Goal: Task Accomplishment & Management: Use online tool/utility

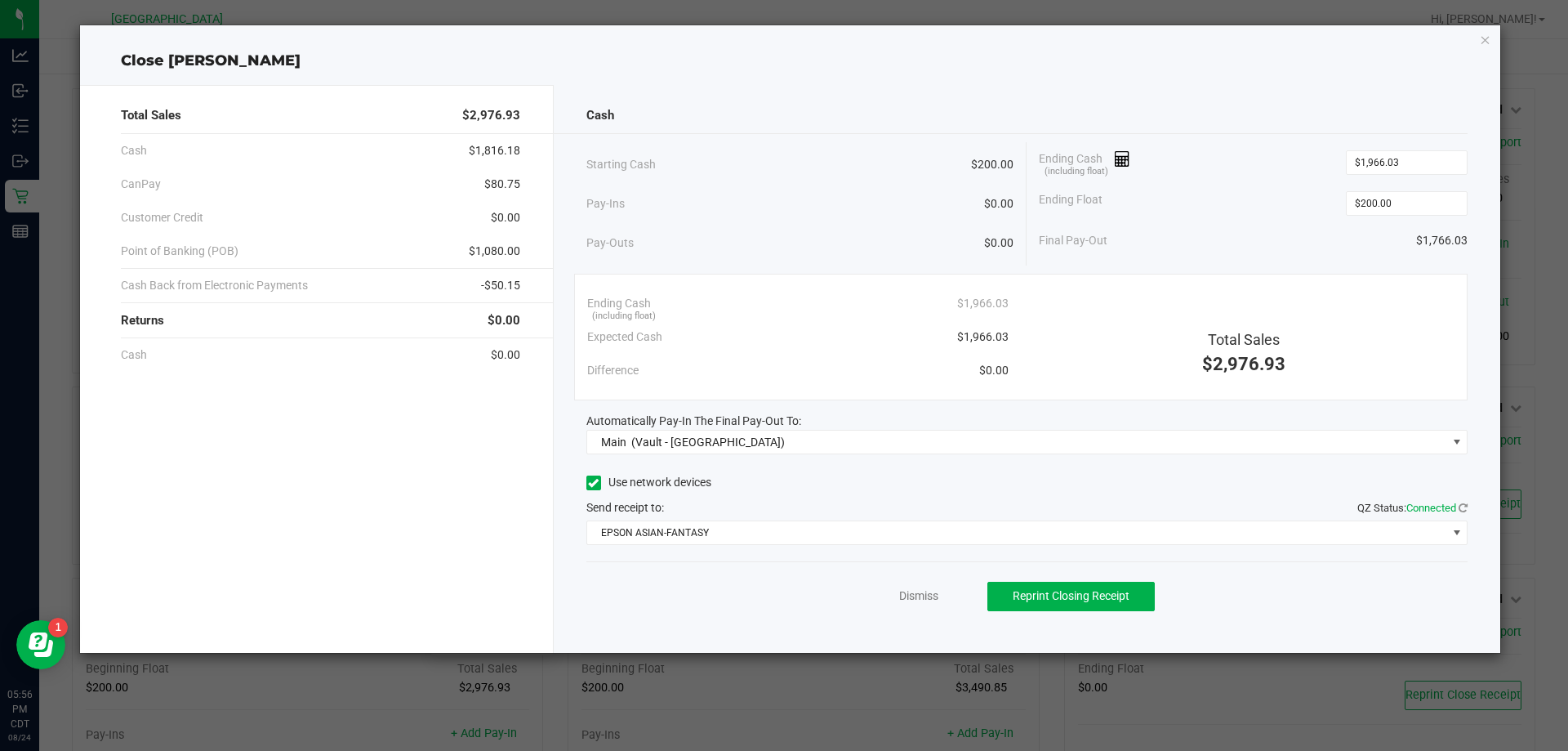
scroll to position [164, 0]
click at [914, 599] on link "Dismiss" at bounding box center [918, 596] width 39 height 17
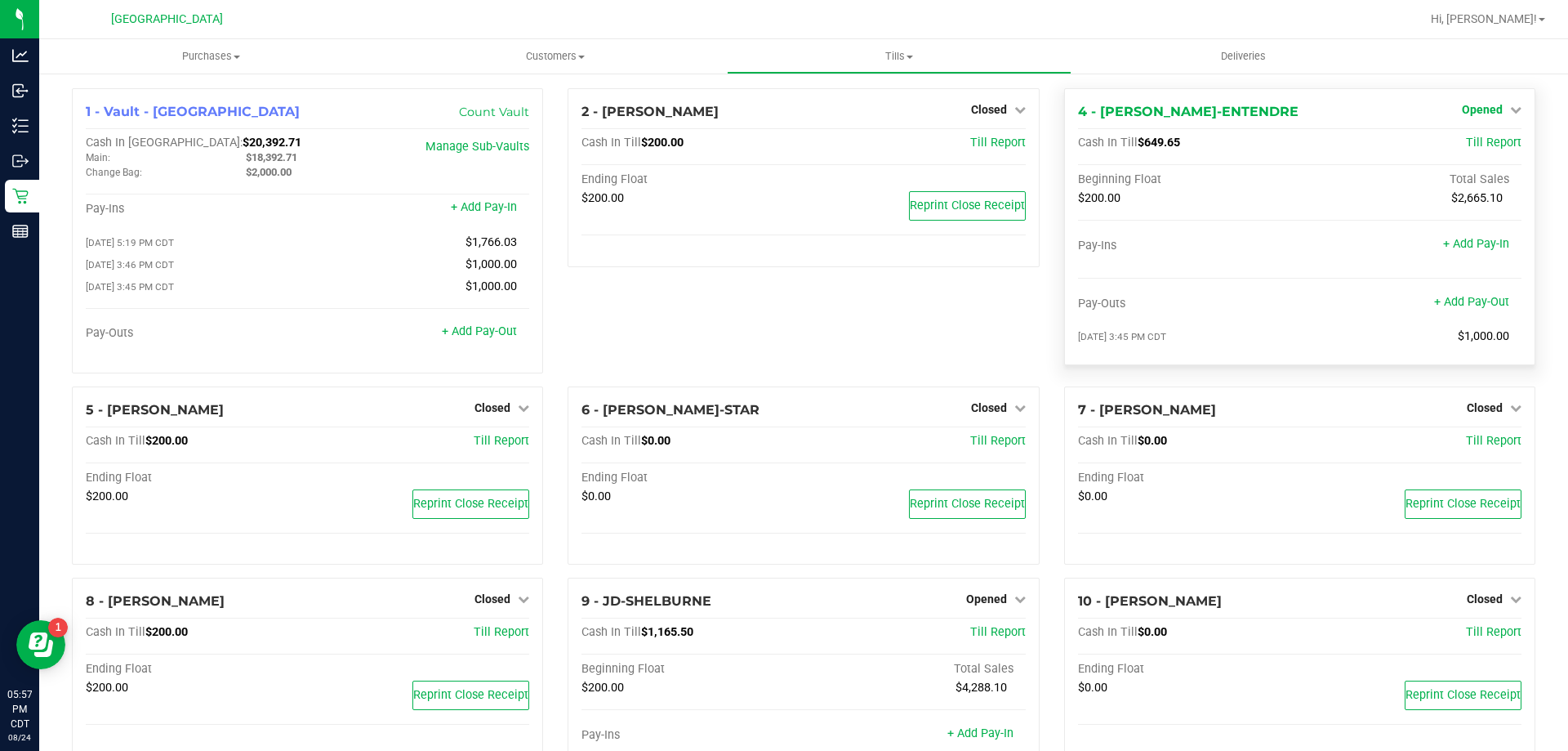
click at [1481, 105] on span "Opened" at bounding box center [1482, 109] width 41 height 13
click at [1485, 141] on link "Close Till" at bounding box center [1483, 144] width 44 height 13
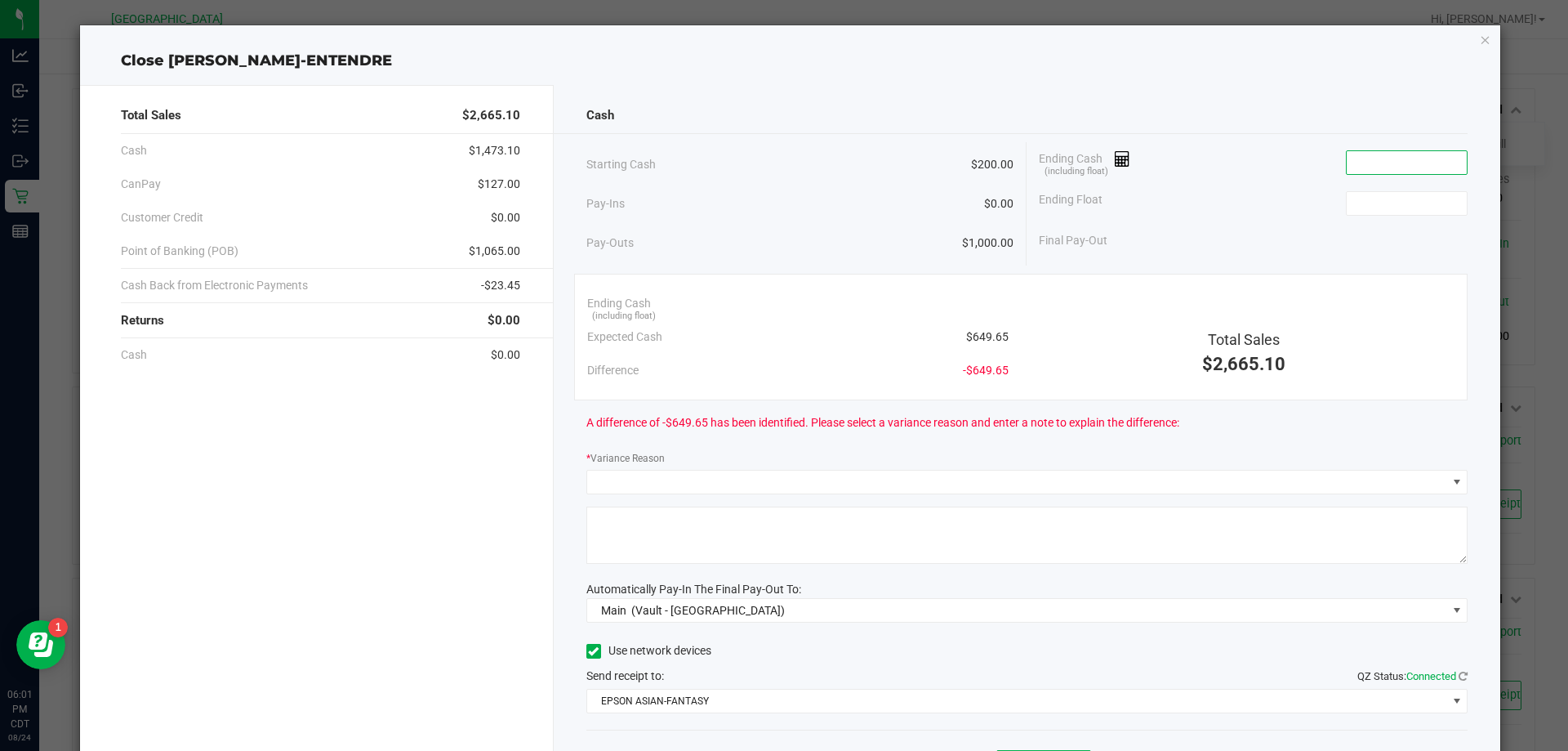
click at [1405, 166] on input at bounding box center [1406, 163] width 120 height 23
type input "$6,549.65"
type input "200.00"
type input "6549.65"
type input "$200.00"
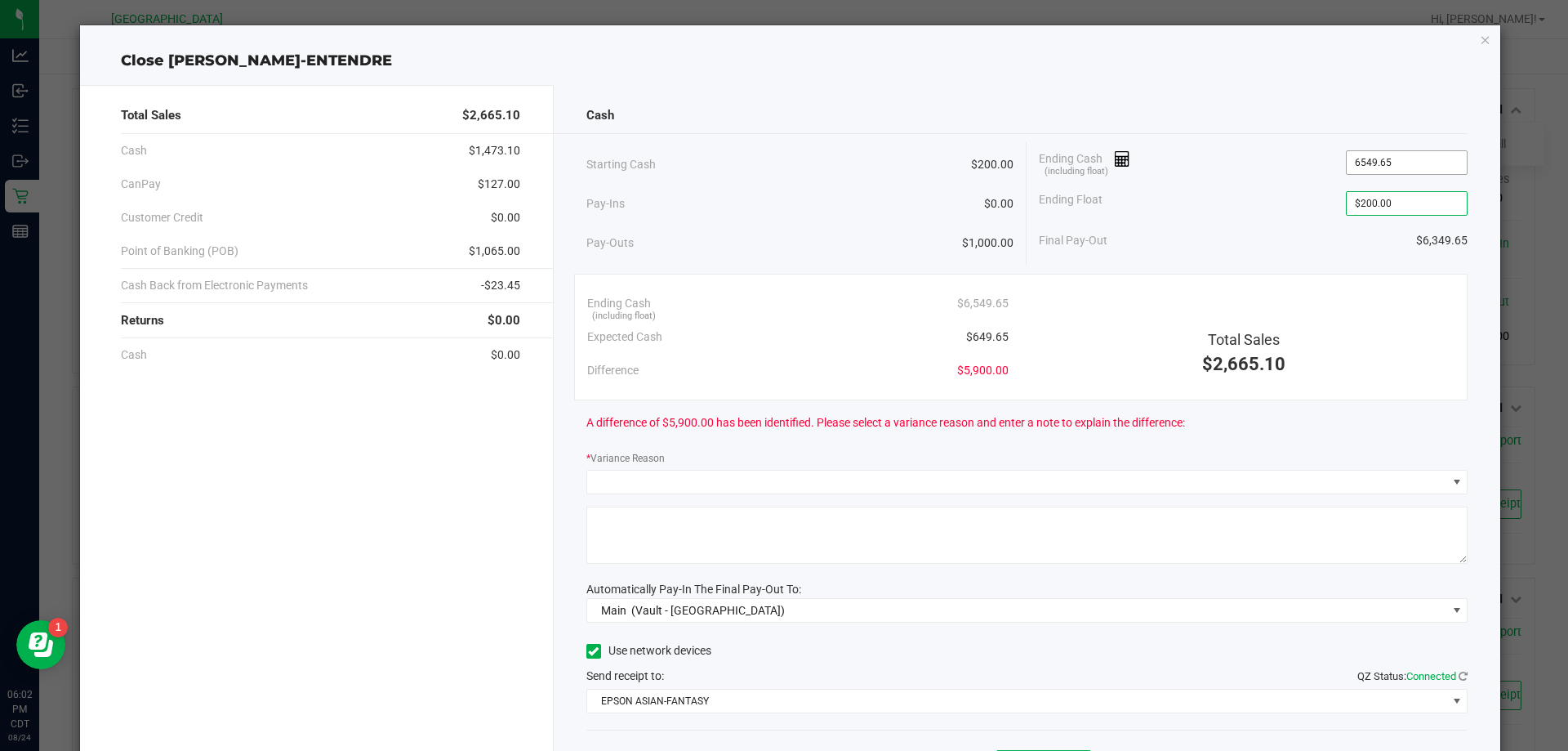
click at [1362, 158] on input "6549.65" at bounding box center [1406, 163] width 120 height 23
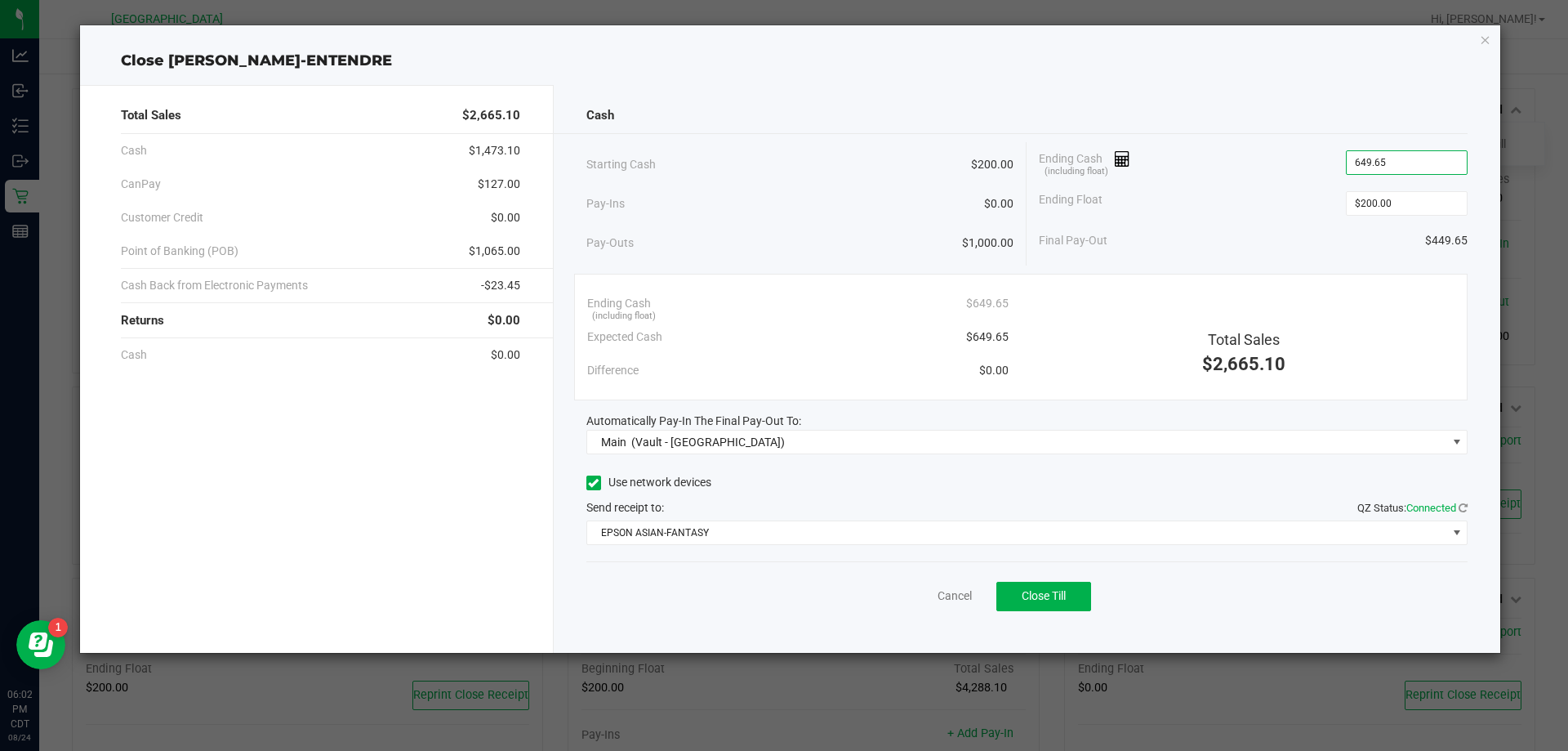
type input "$649.65"
click at [1168, 471] on div "Use network devices" at bounding box center [1027, 483] width 881 height 25
click at [1061, 587] on button "Close Till" at bounding box center [1043, 596] width 95 height 30
click at [915, 610] on div "Dismiss Reprint Closing Receipt" at bounding box center [1027, 592] width 881 height 63
click at [927, 602] on link "Dismiss" at bounding box center [918, 596] width 39 height 17
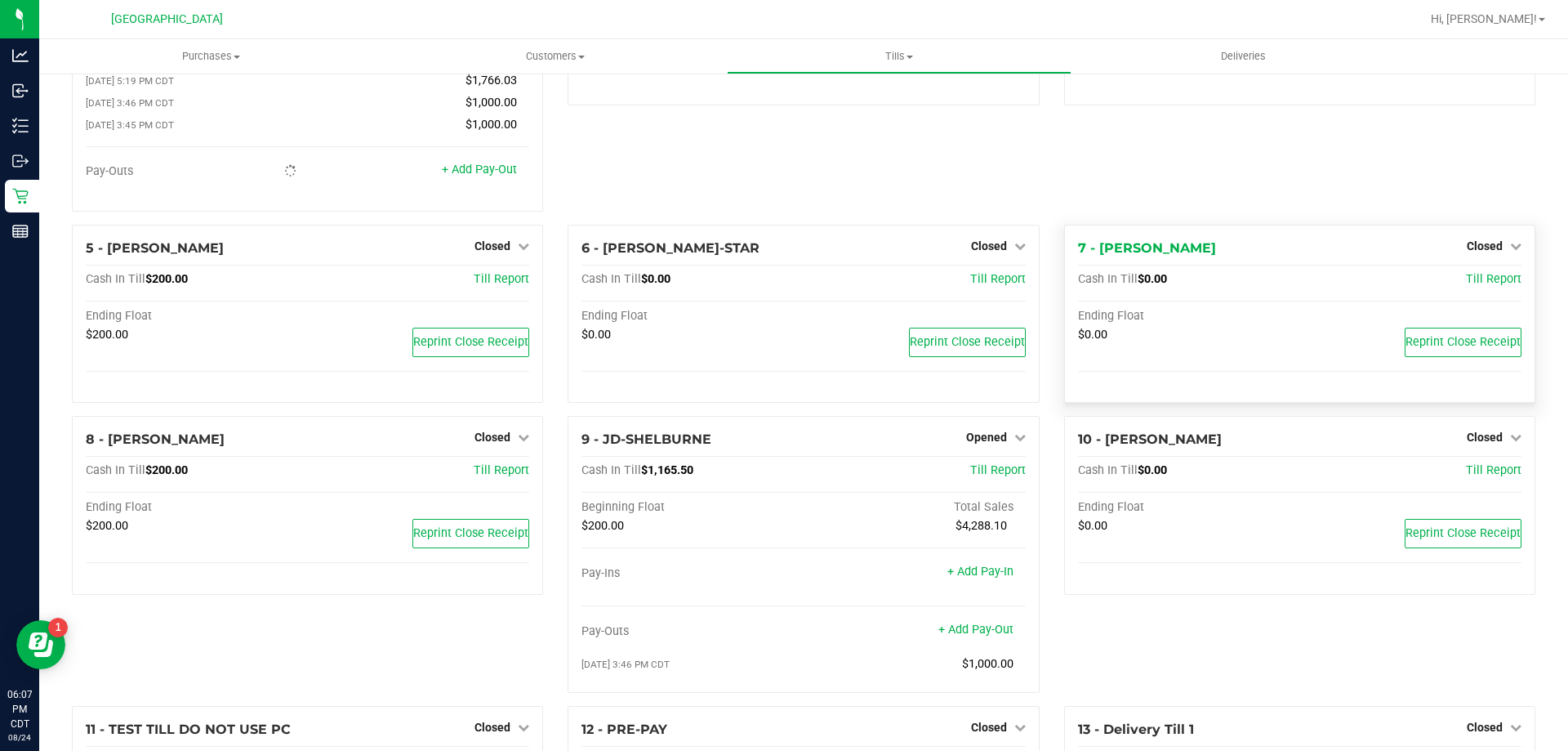
scroll to position [245, 0]
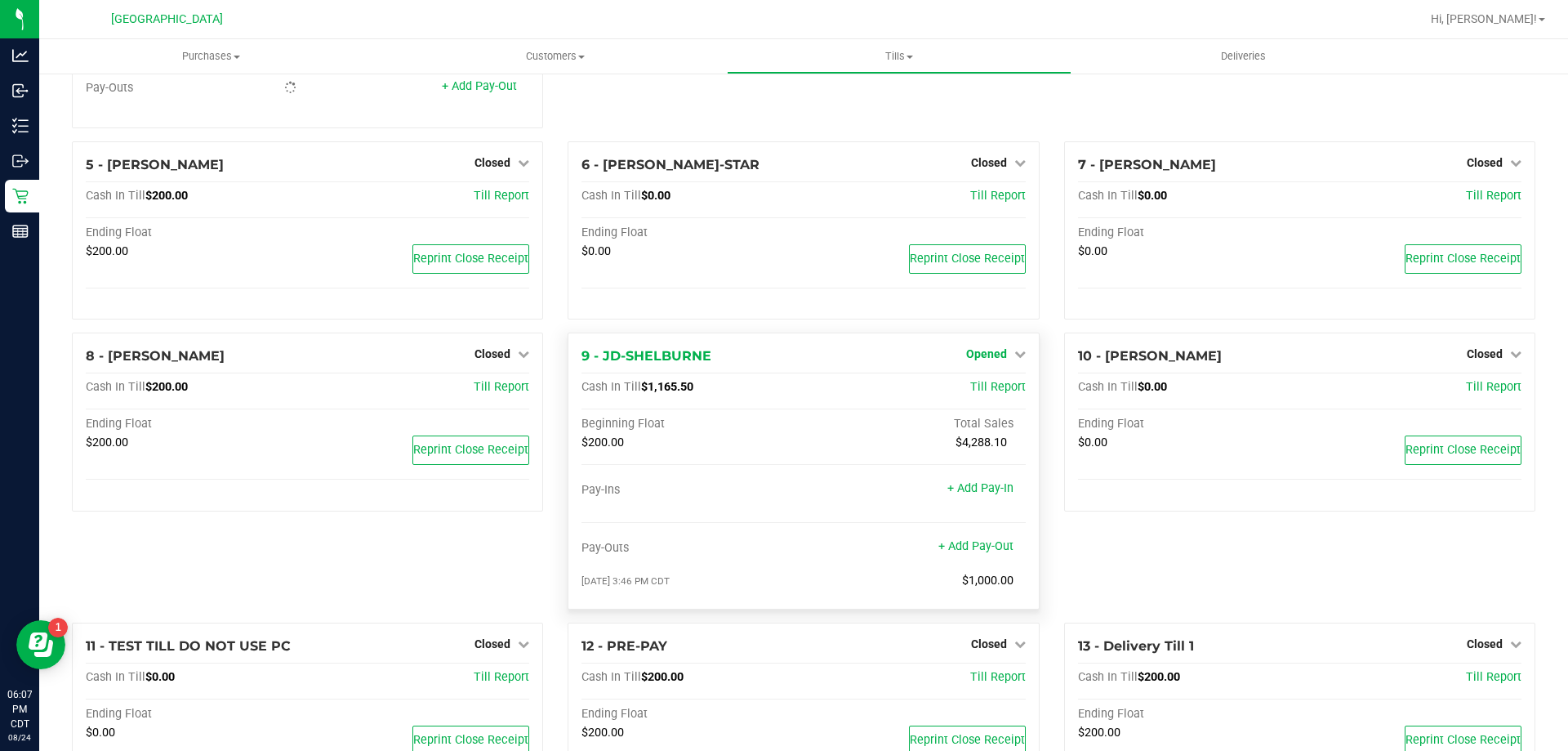
click at [997, 360] on span "Opened" at bounding box center [987, 354] width 41 height 13
click at [975, 395] on link "Close Till" at bounding box center [988, 388] width 44 height 13
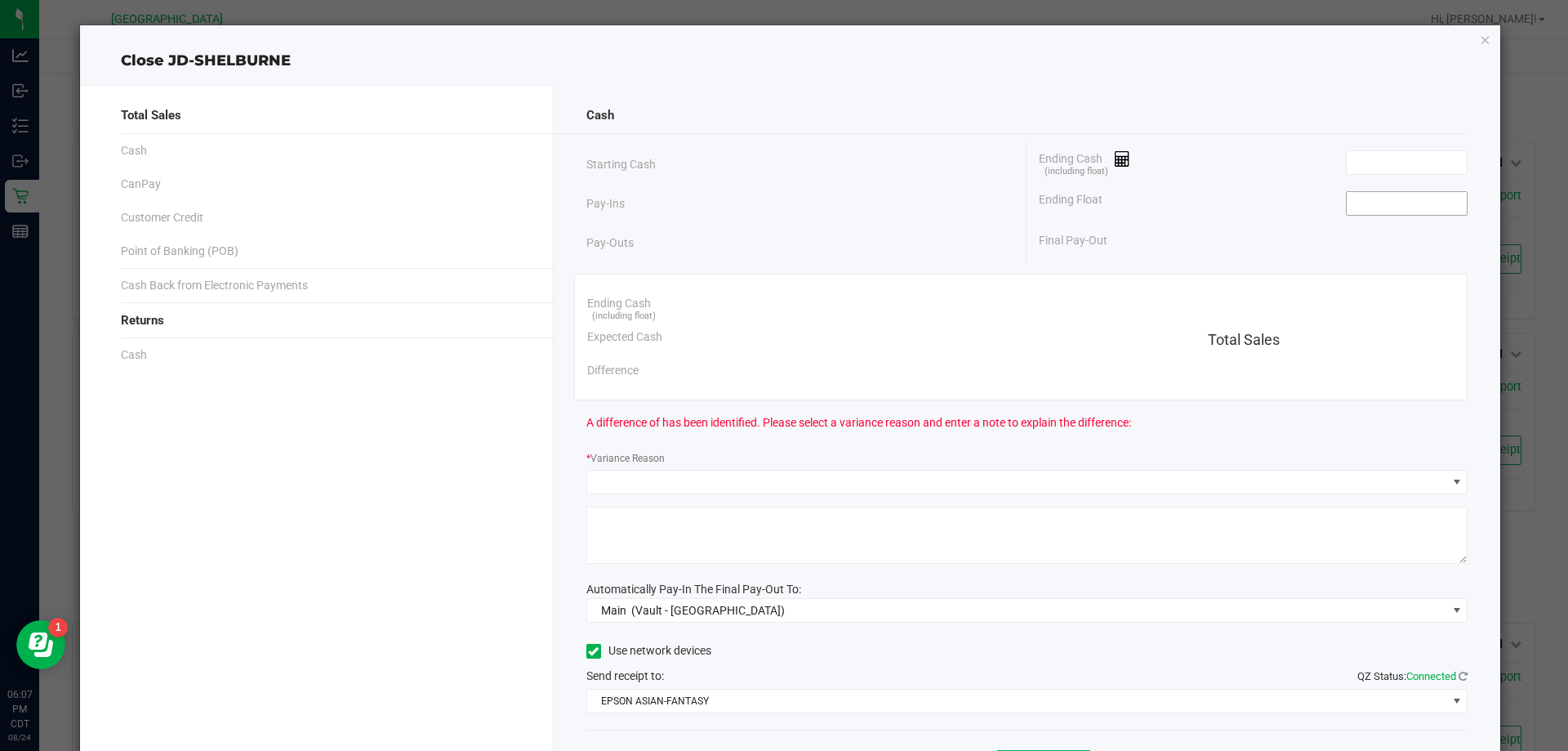
click at [1375, 203] on input at bounding box center [1406, 203] width 120 height 23
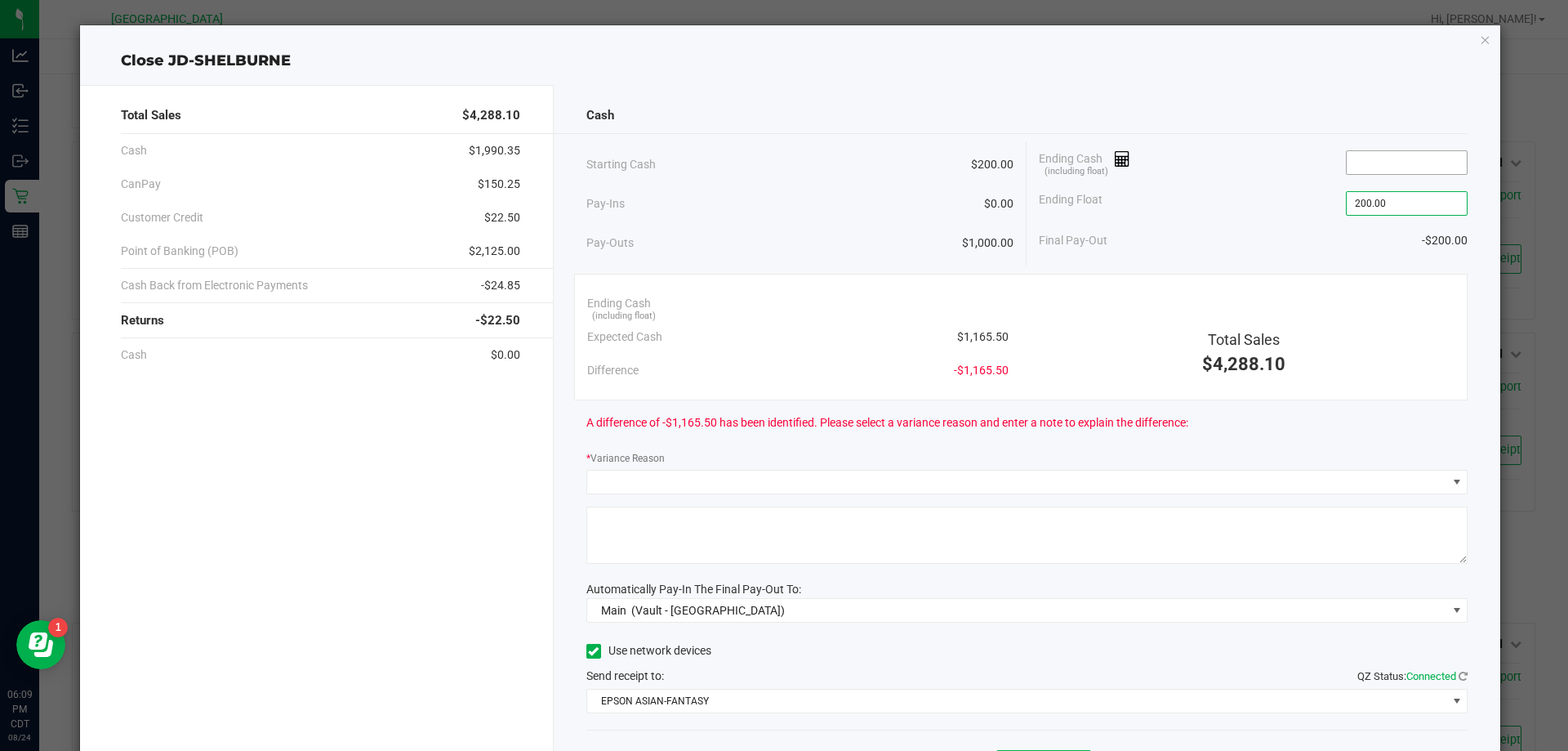
type input "$200.00"
click at [1432, 164] on input at bounding box center [1406, 163] width 120 height 23
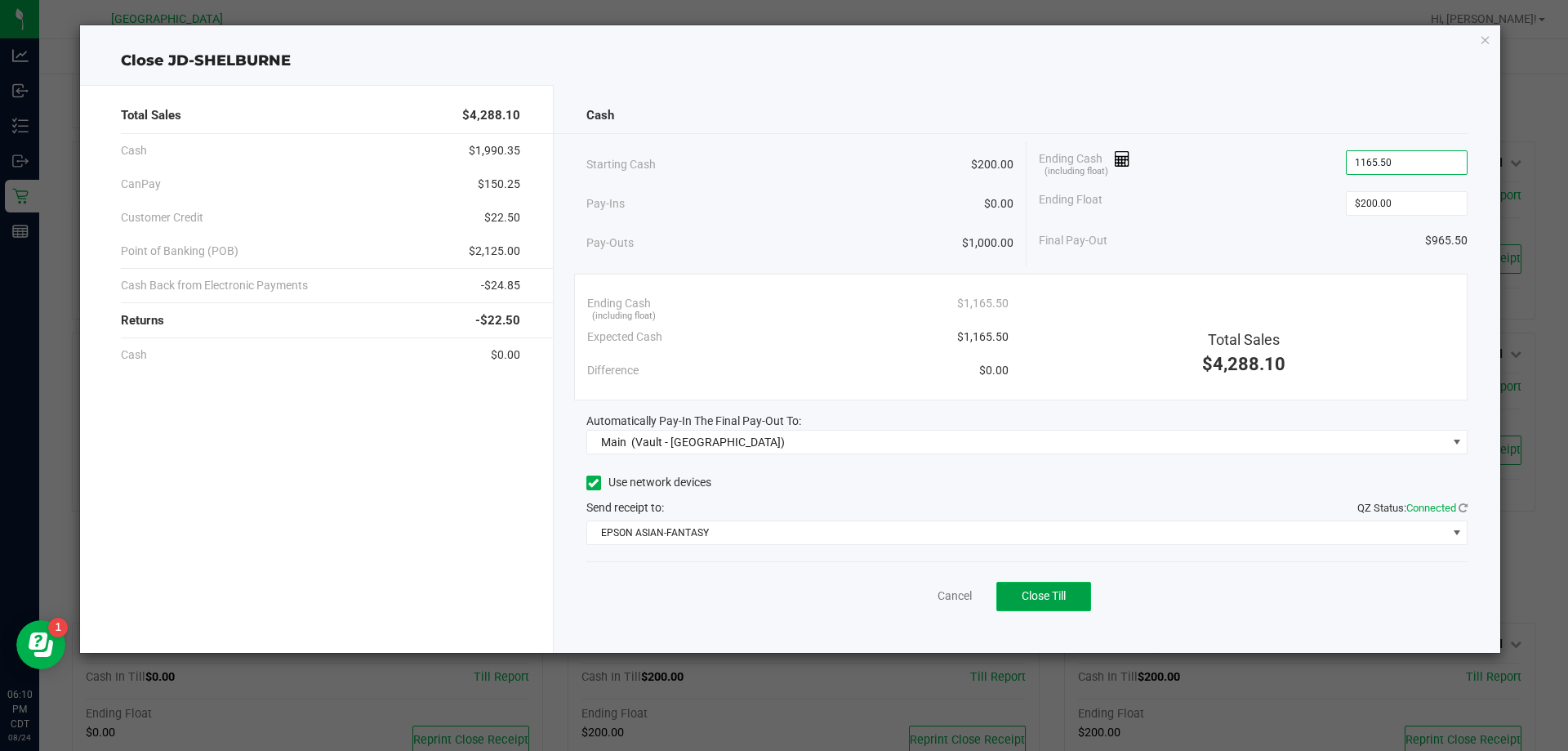
type input "$1,165.50"
click at [1073, 600] on button "Close Till" at bounding box center [1043, 596] width 95 height 30
click at [918, 591] on link "Dismiss" at bounding box center [918, 596] width 39 height 17
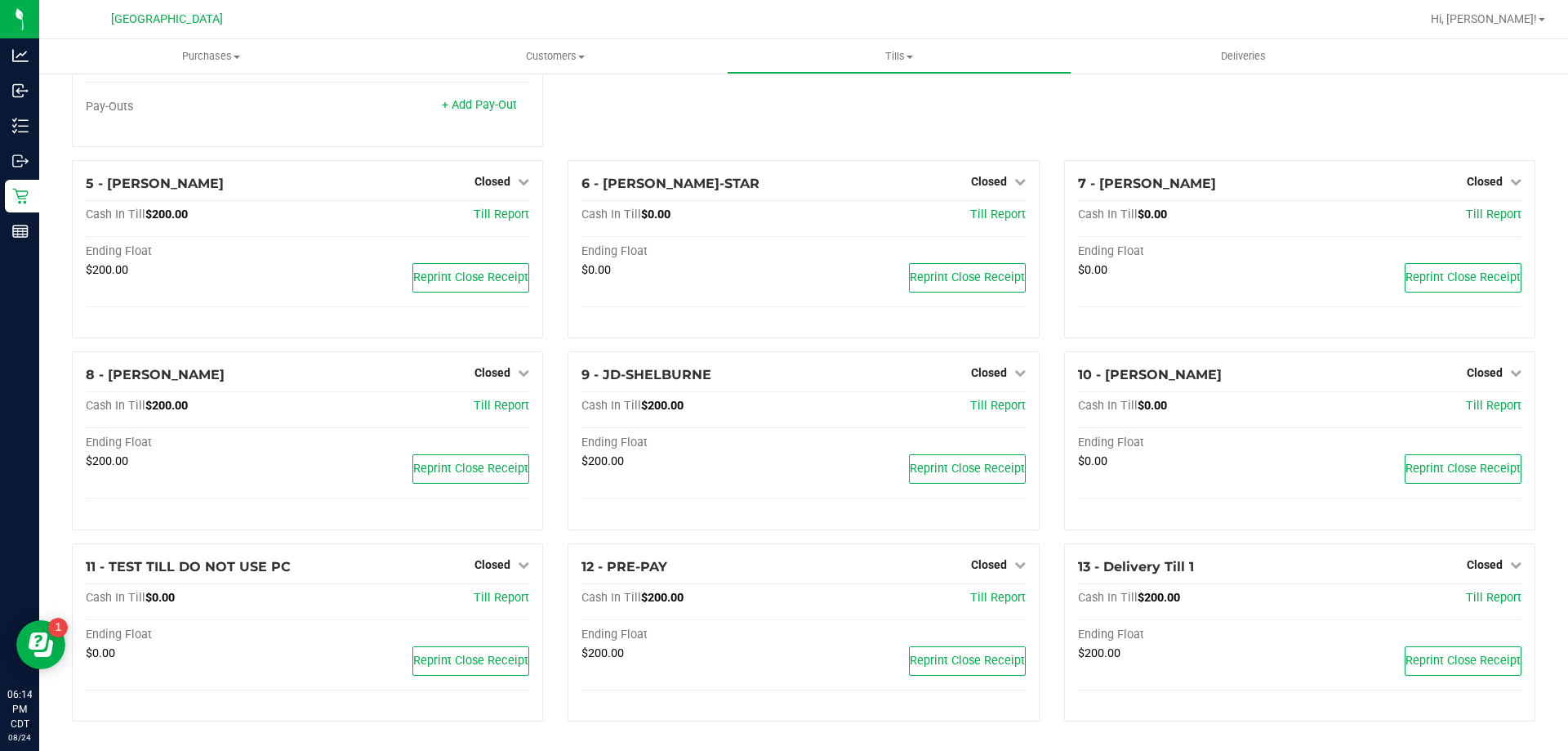
scroll to position [0, 0]
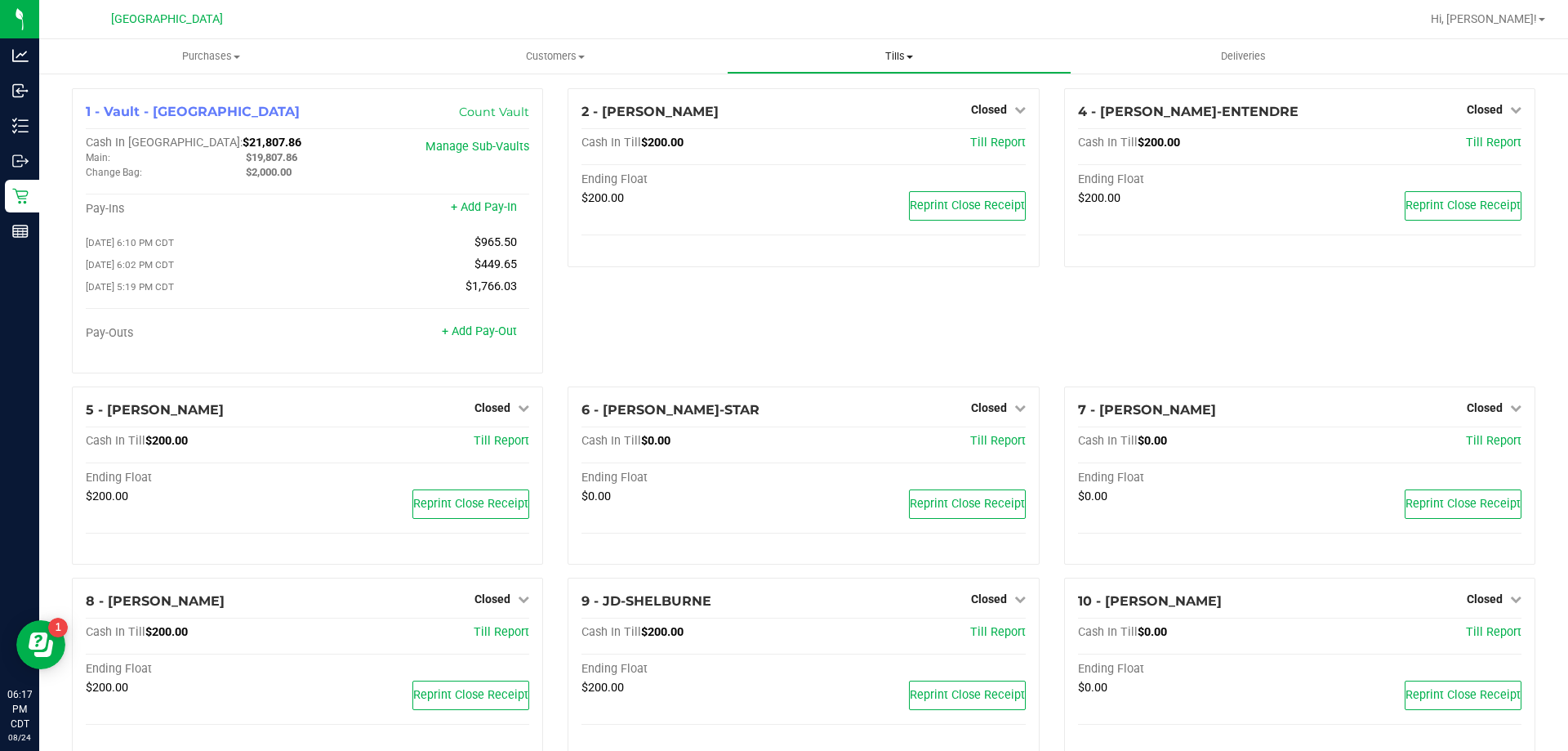
click at [906, 61] on span "Tills" at bounding box center [899, 57] width 342 height 15
click at [876, 111] on span "Reconcile e-payments" at bounding box center [808, 118] width 163 height 14
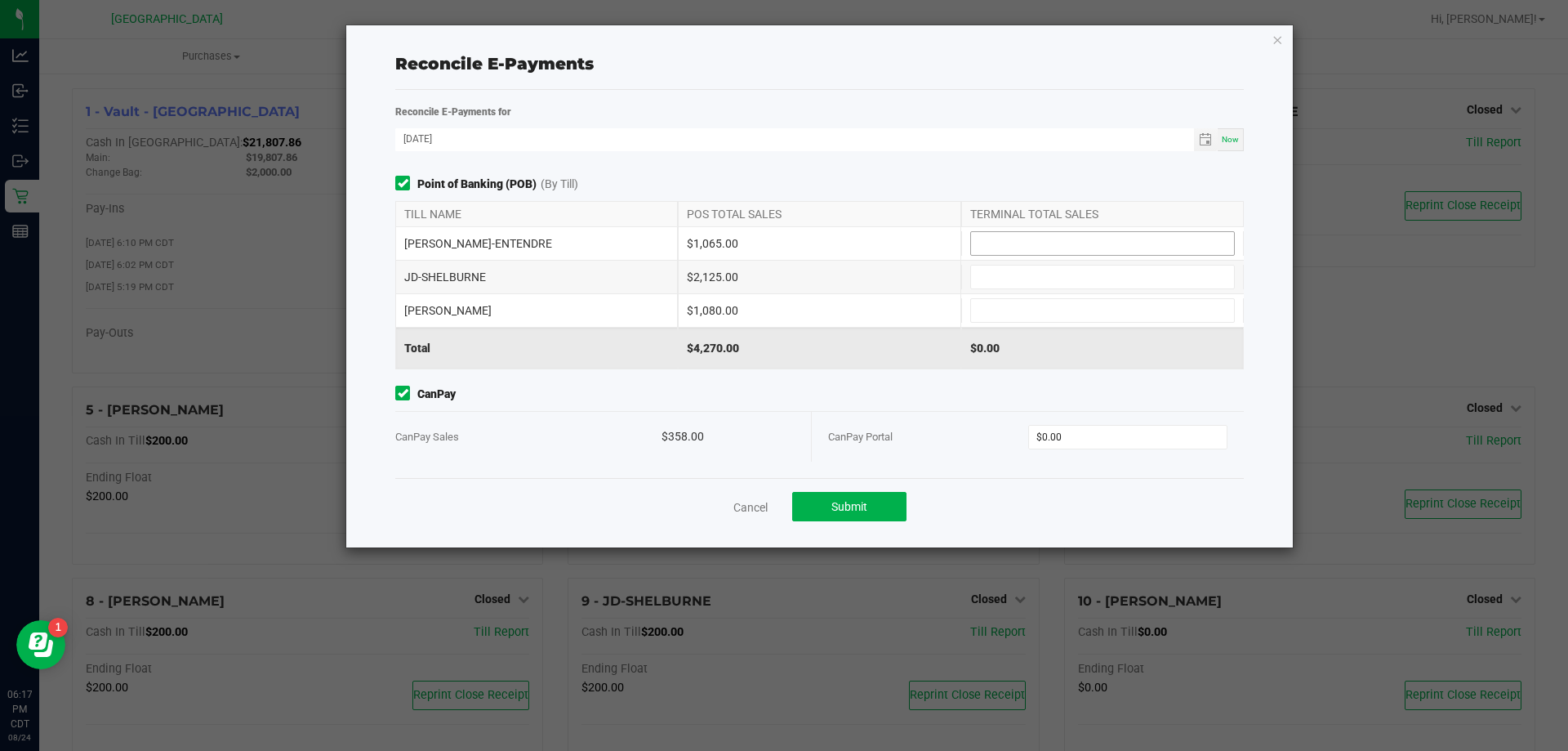
click at [1062, 248] on input at bounding box center [1103, 243] width 263 height 23
type input "$1,065.00"
type input "$2,125.00"
type input "$1,080.00"
type input "$358.00"
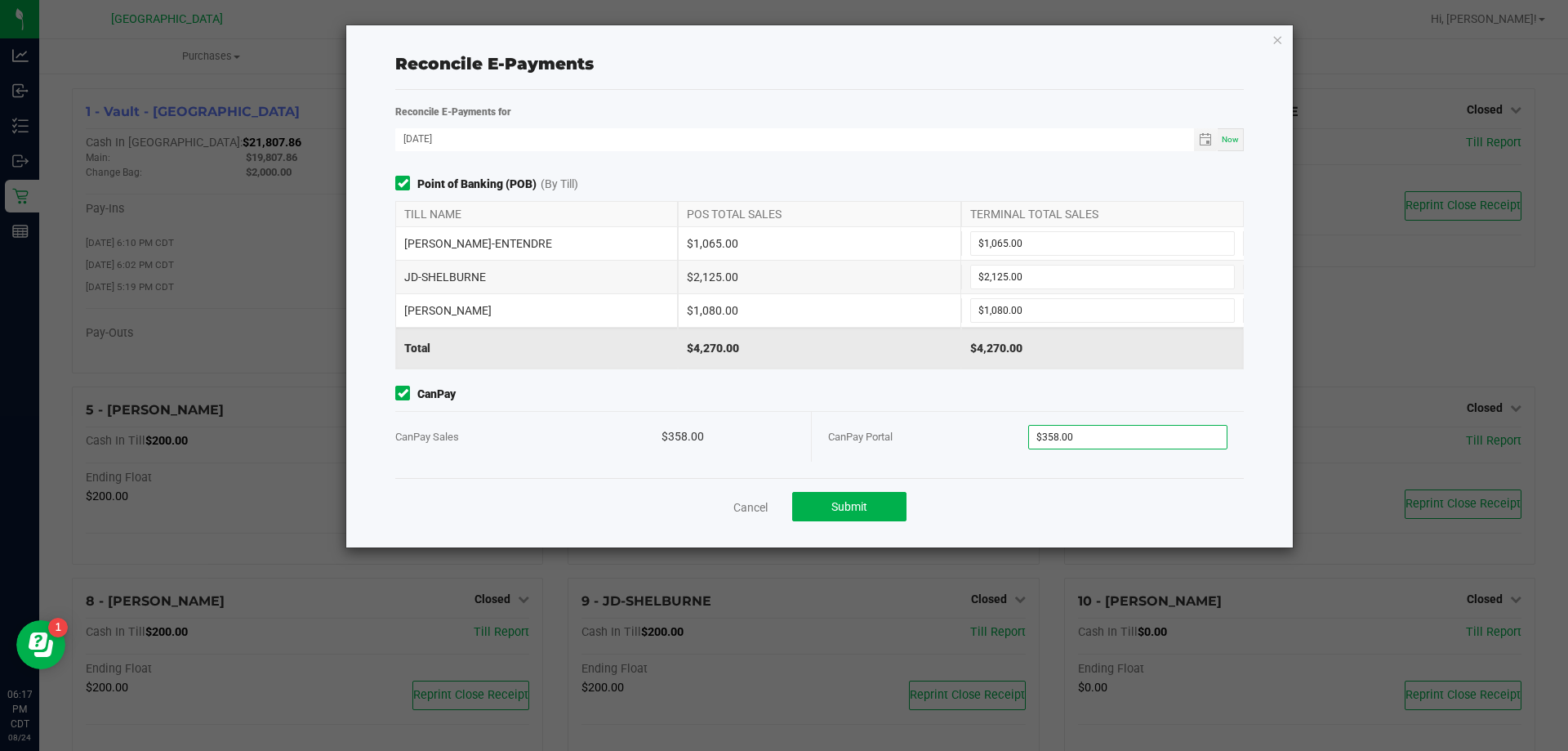
click at [1203, 491] on div "Cancel Submit" at bounding box center [820, 506] width 849 height 57
click at [822, 508] on button "Submit" at bounding box center [849, 507] width 114 height 30
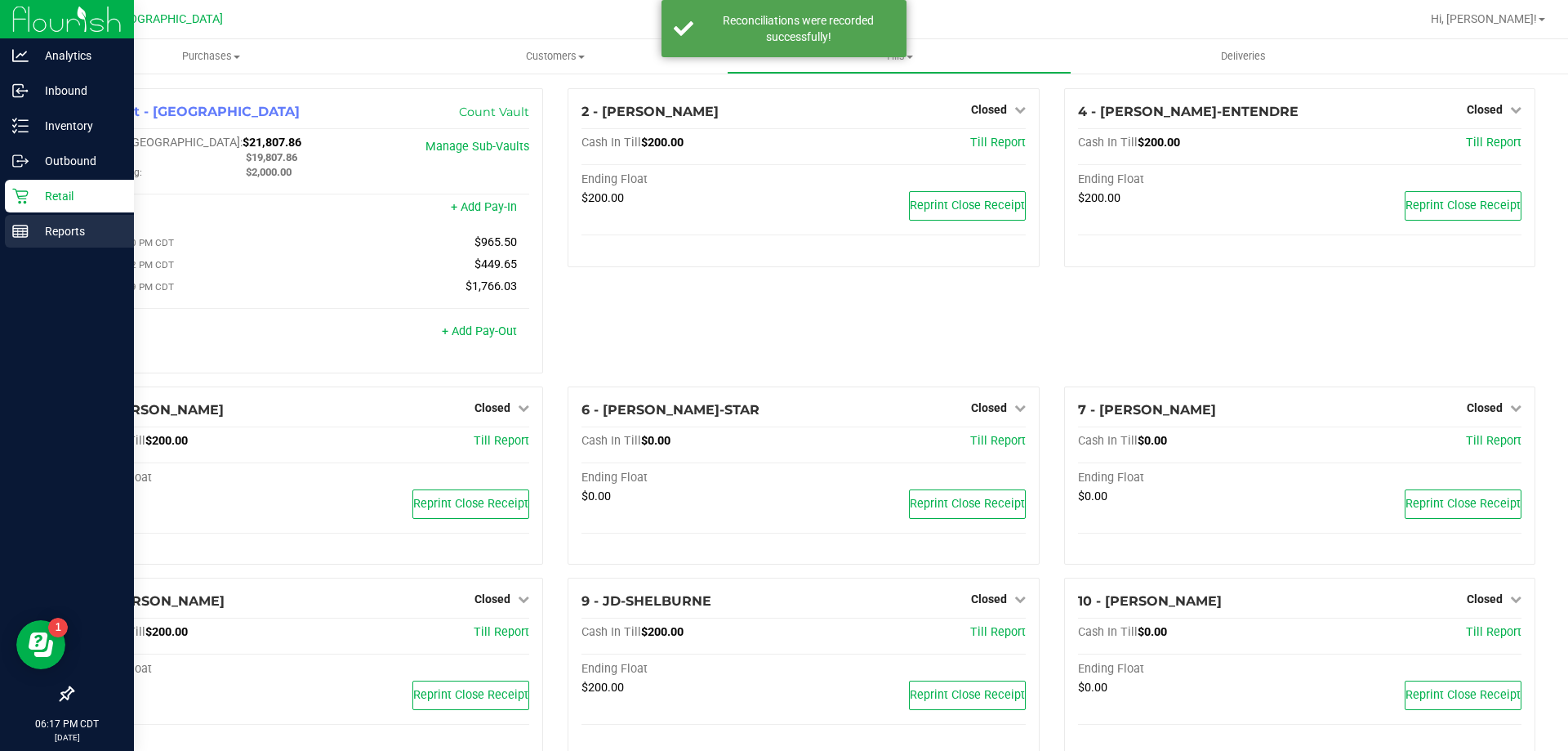
click at [62, 234] on p "Reports" at bounding box center [77, 231] width 98 height 20
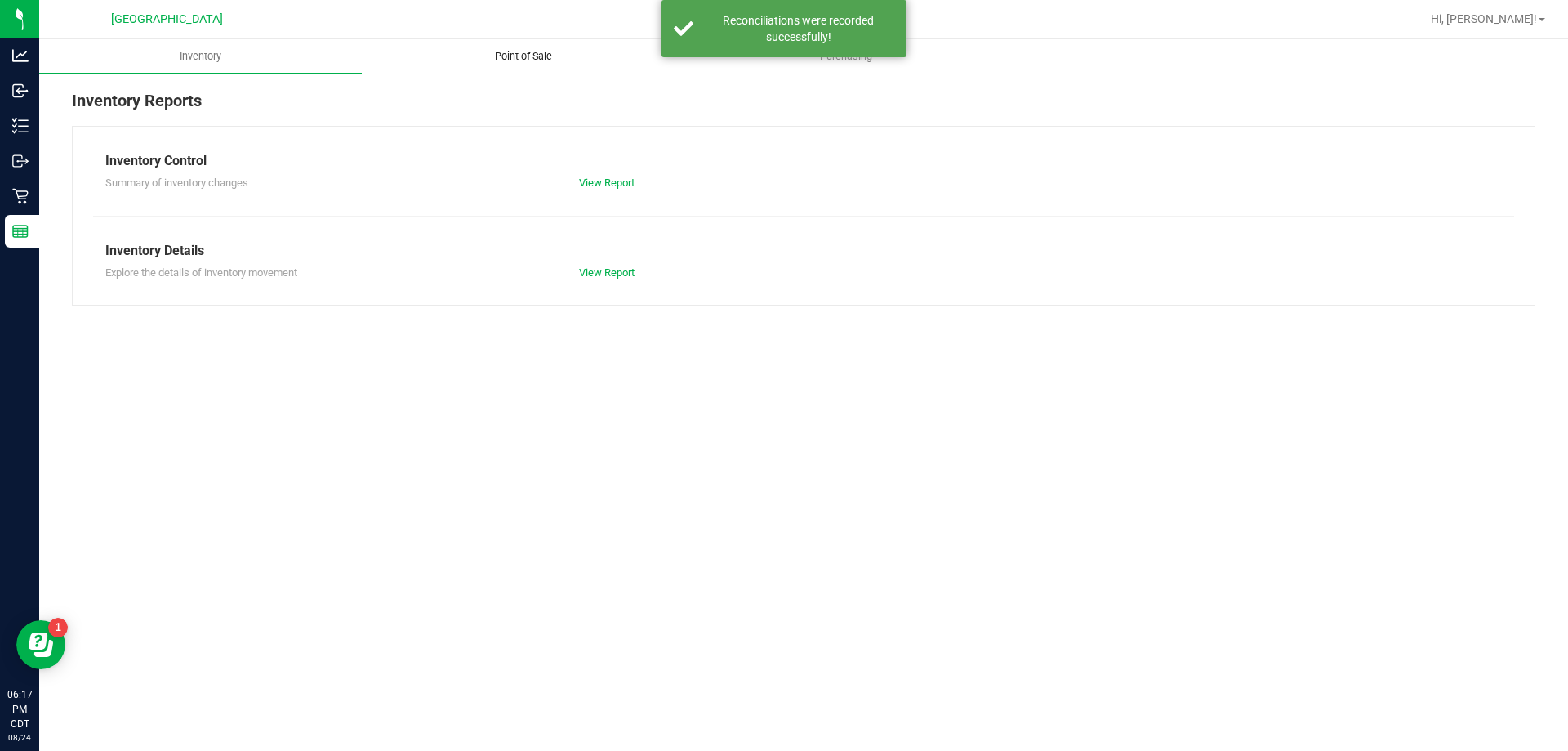
click at [546, 57] on span "Point of Sale" at bounding box center [523, 57] width 101 height 15
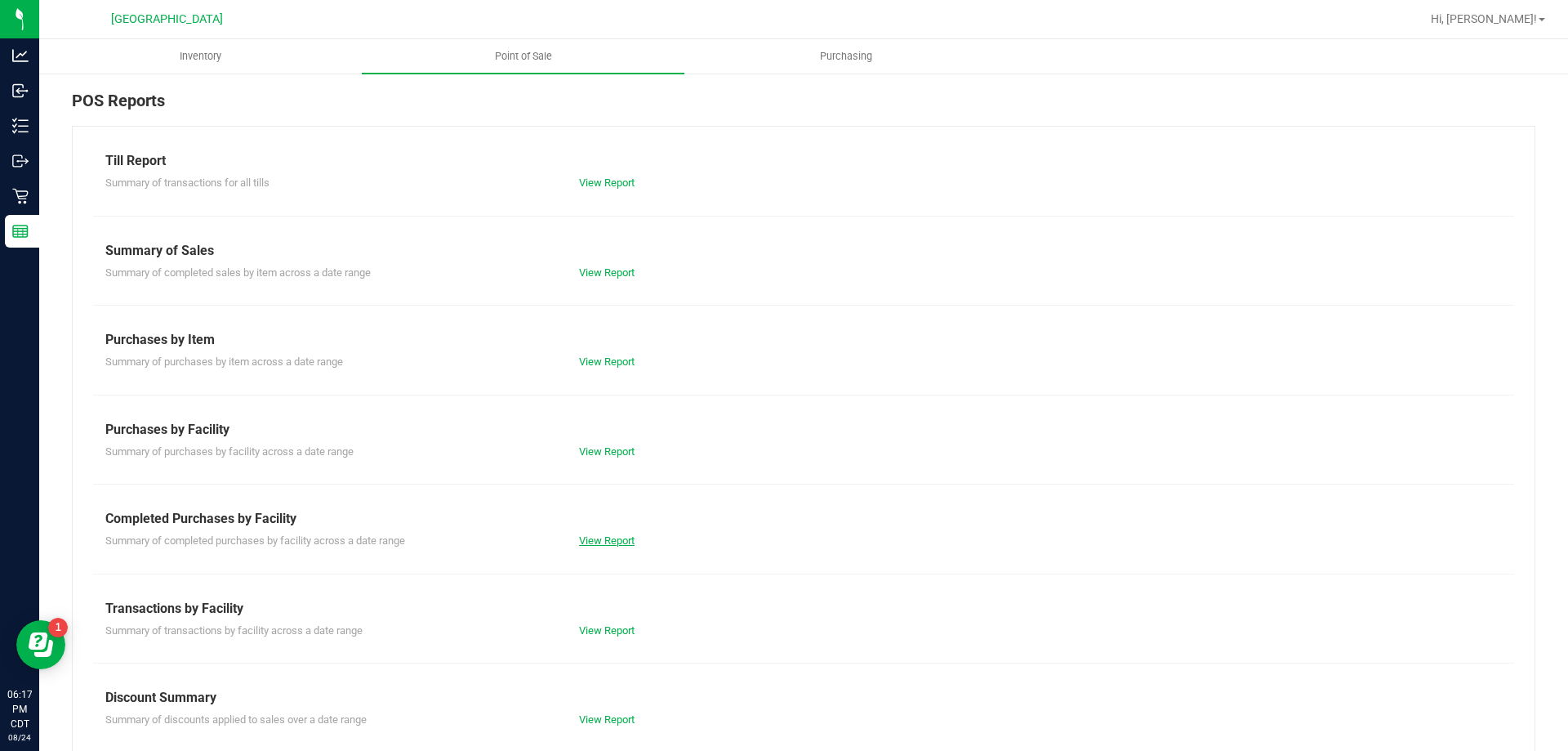
click at [599, 540] on link "View Report" at bounding box center [607, 540] width 56 height 12
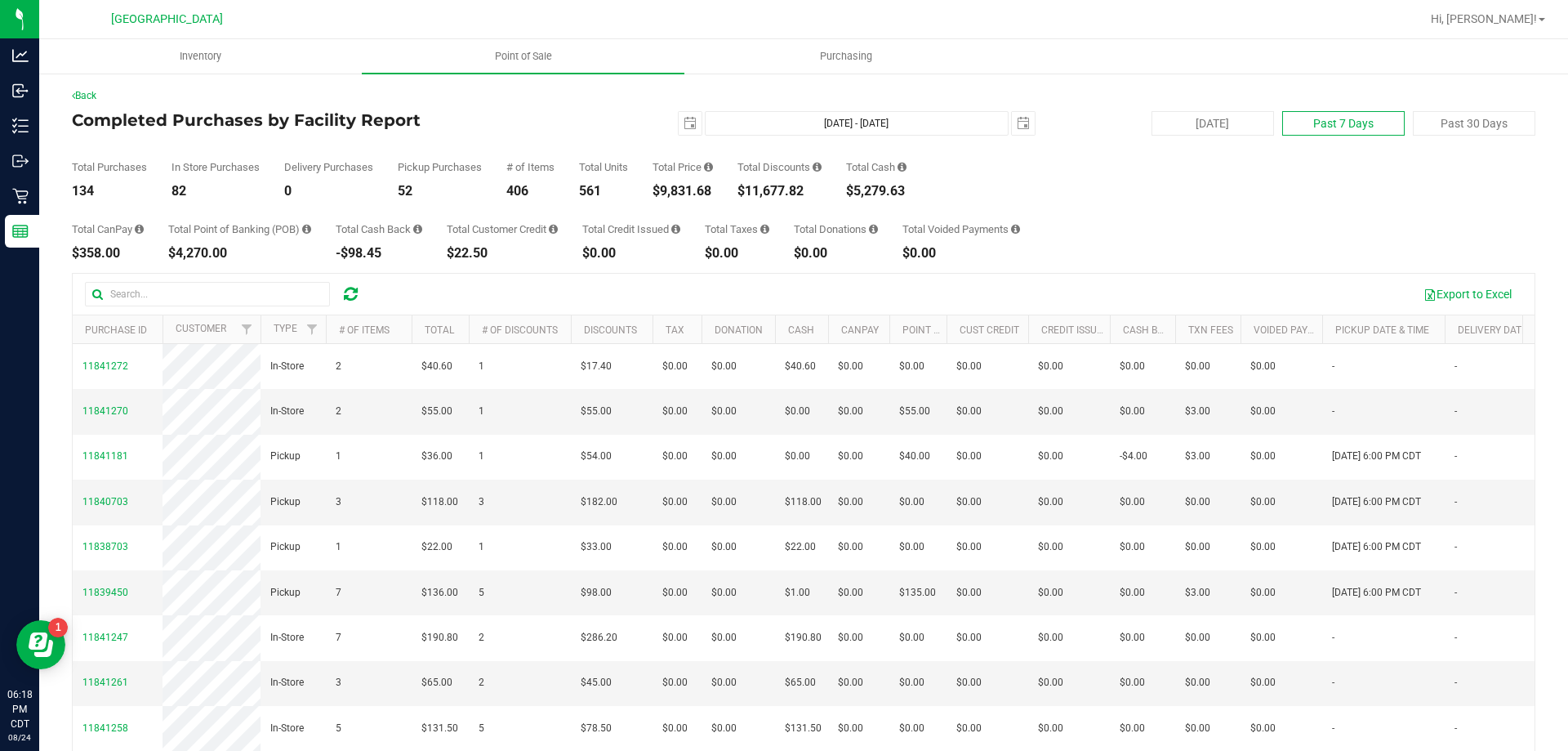
click at [1333, 114] on button "Past 7 Days" at bounding box center [1343, 123] width 123 height 25
type input "2025-08-17"
type input "Aug 17, 2025 - Aug 24, 2025"
click at [1464, 121] on button "Past 30 Days" at bounding box center [1473, 123] width 123 height 25
type input "2025-07-25"
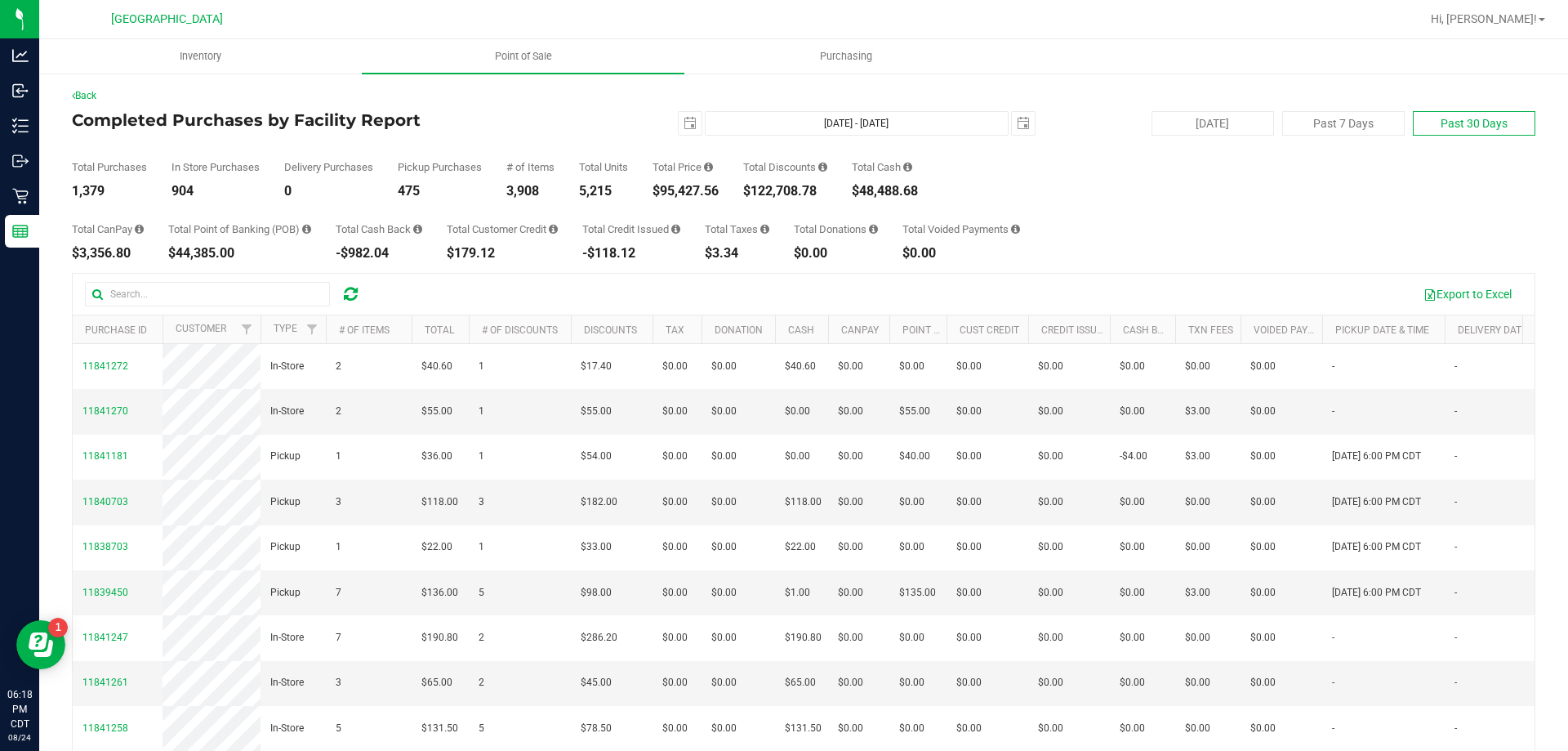
type input "Jul 25, 2025 - Aug 24, 2025"
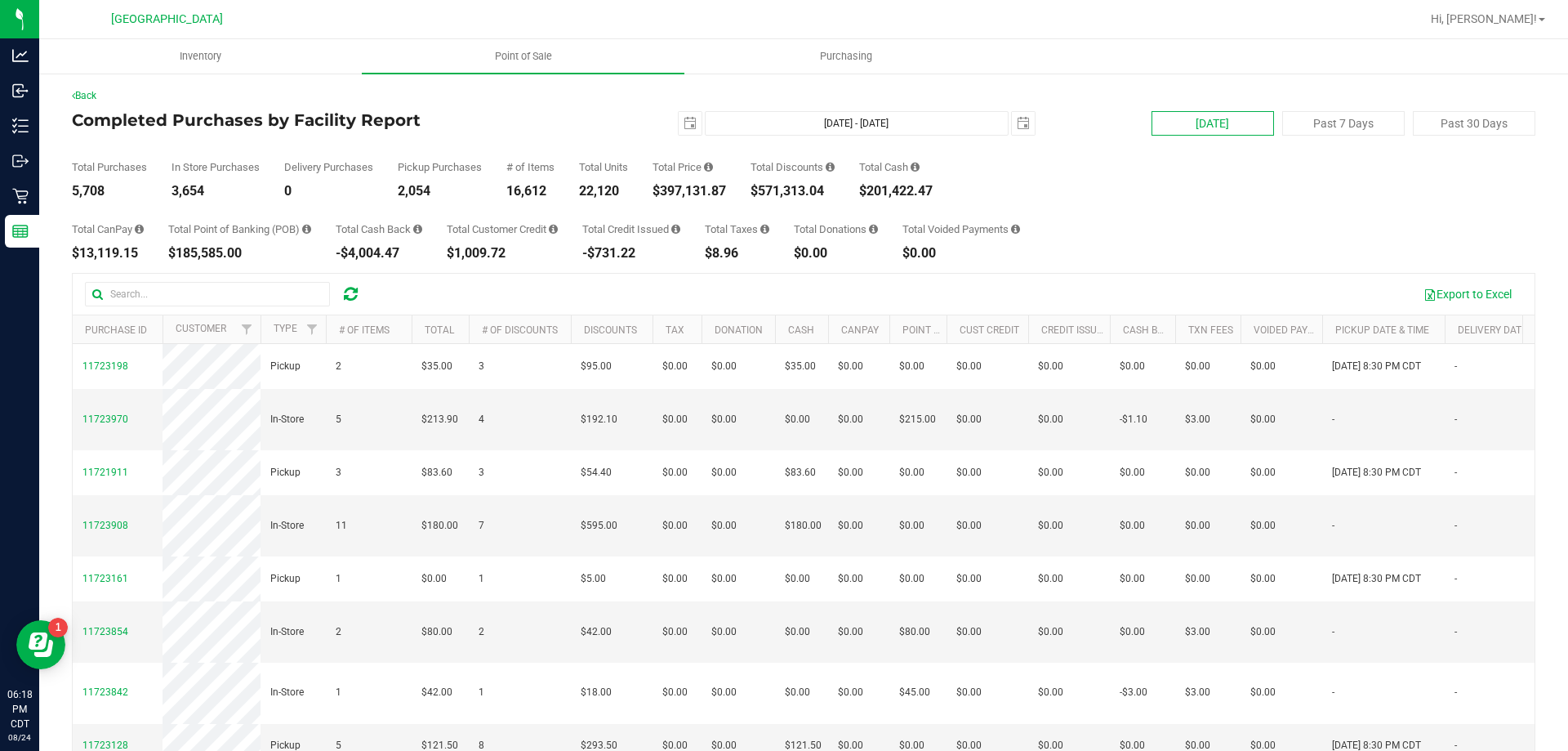
click at [1181, 117] on button "Today" at bounding box center [1212, 123] width 123 height 25
type input "Aug 24, 2025 - Aug 24, 2025"
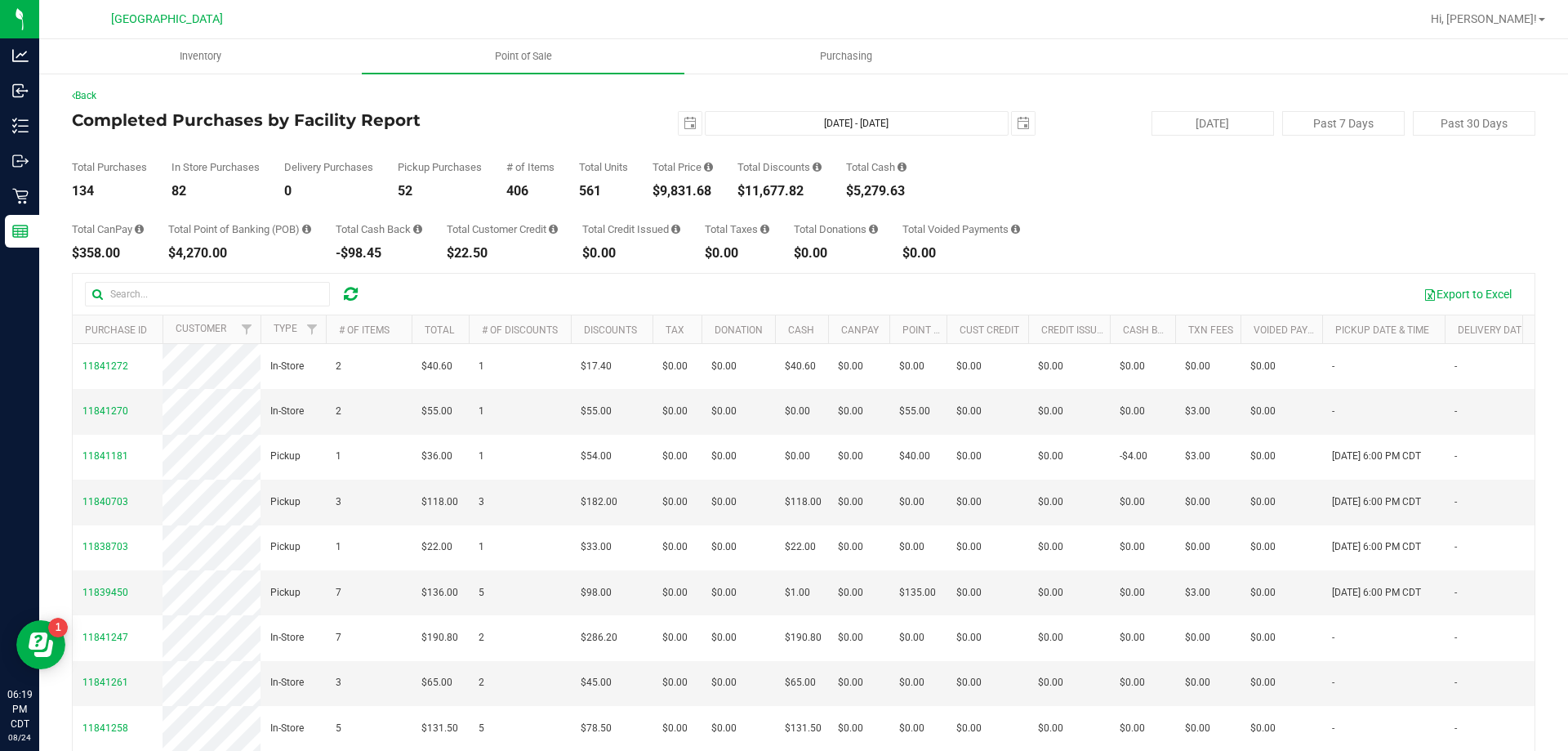
click at [1064, 227] on div "Total CanPay $358.00 Total Point of Banking (POB) $4,270.00 Total Cash Back -$9…" at bounding box center [803, 228] width 1463 height 62
click at [521, 91] on div "Back" at bounding box center [803, 95] width 1463 height 15
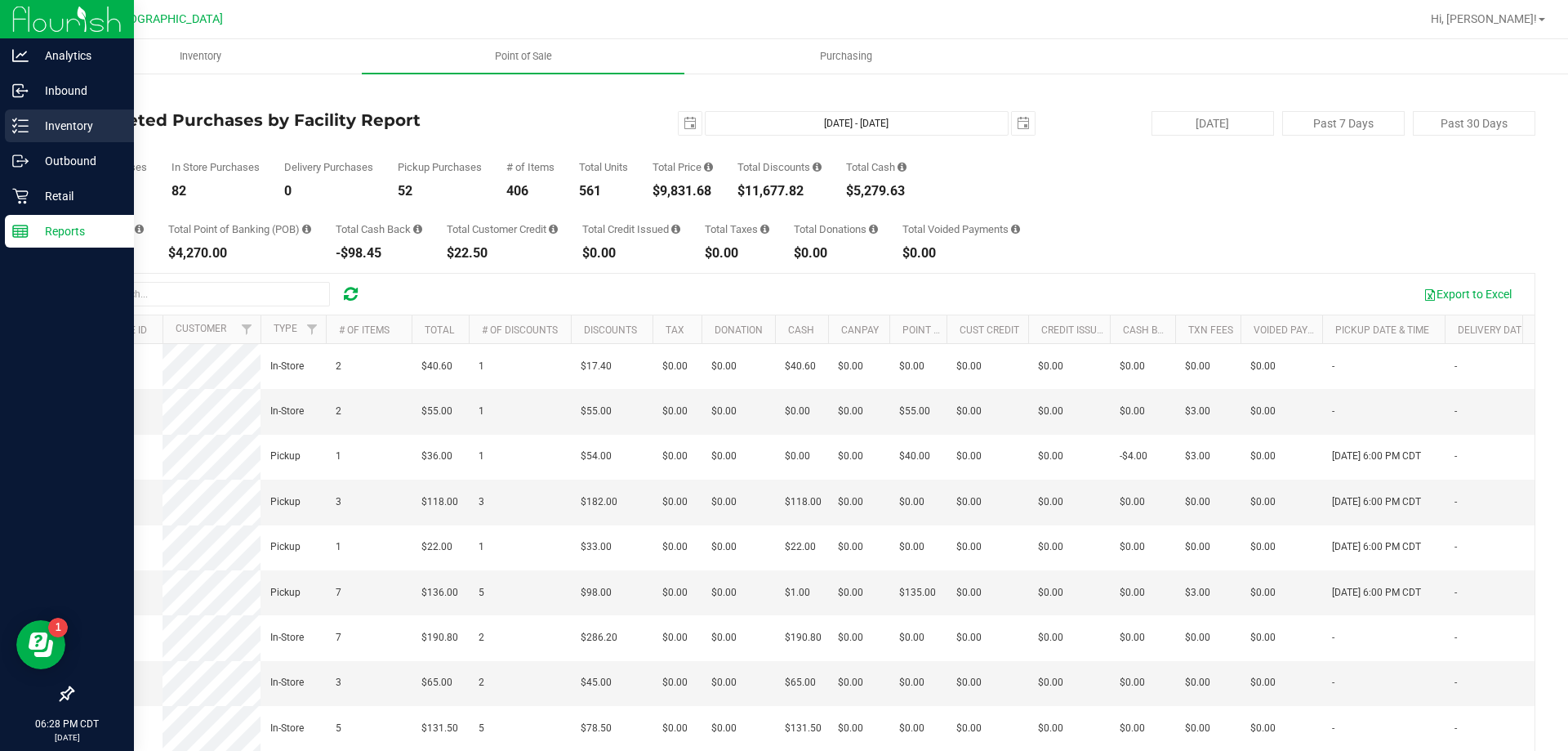
click at [72, 118] on p "Inventory" at bounding box center [77, 126] width 98 height 20
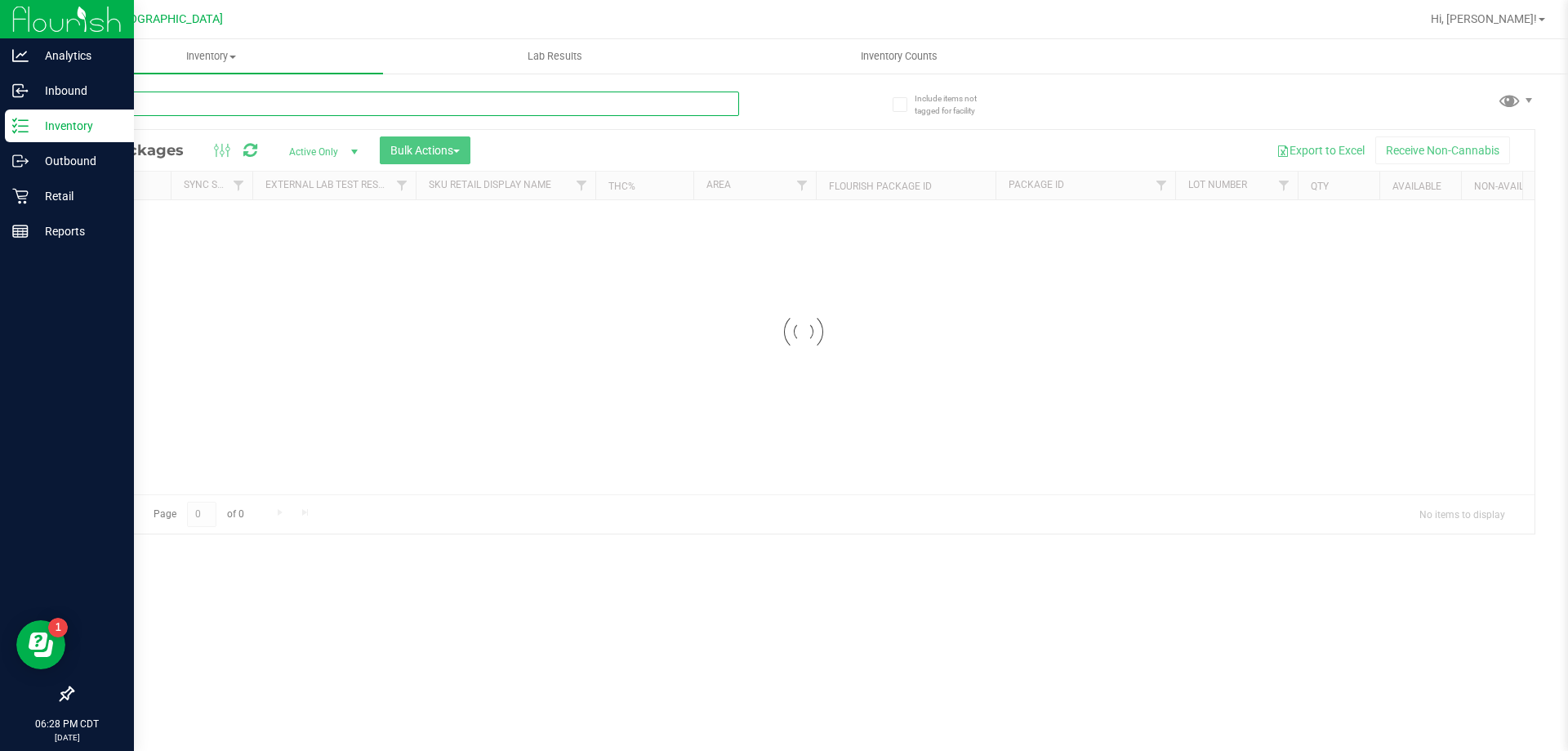
click at [266, 103] on div "Inventory All packages All inventory Waste log Create inventory Lab Results Inv…" at bounding box center [803, 395] width 1529 height 712
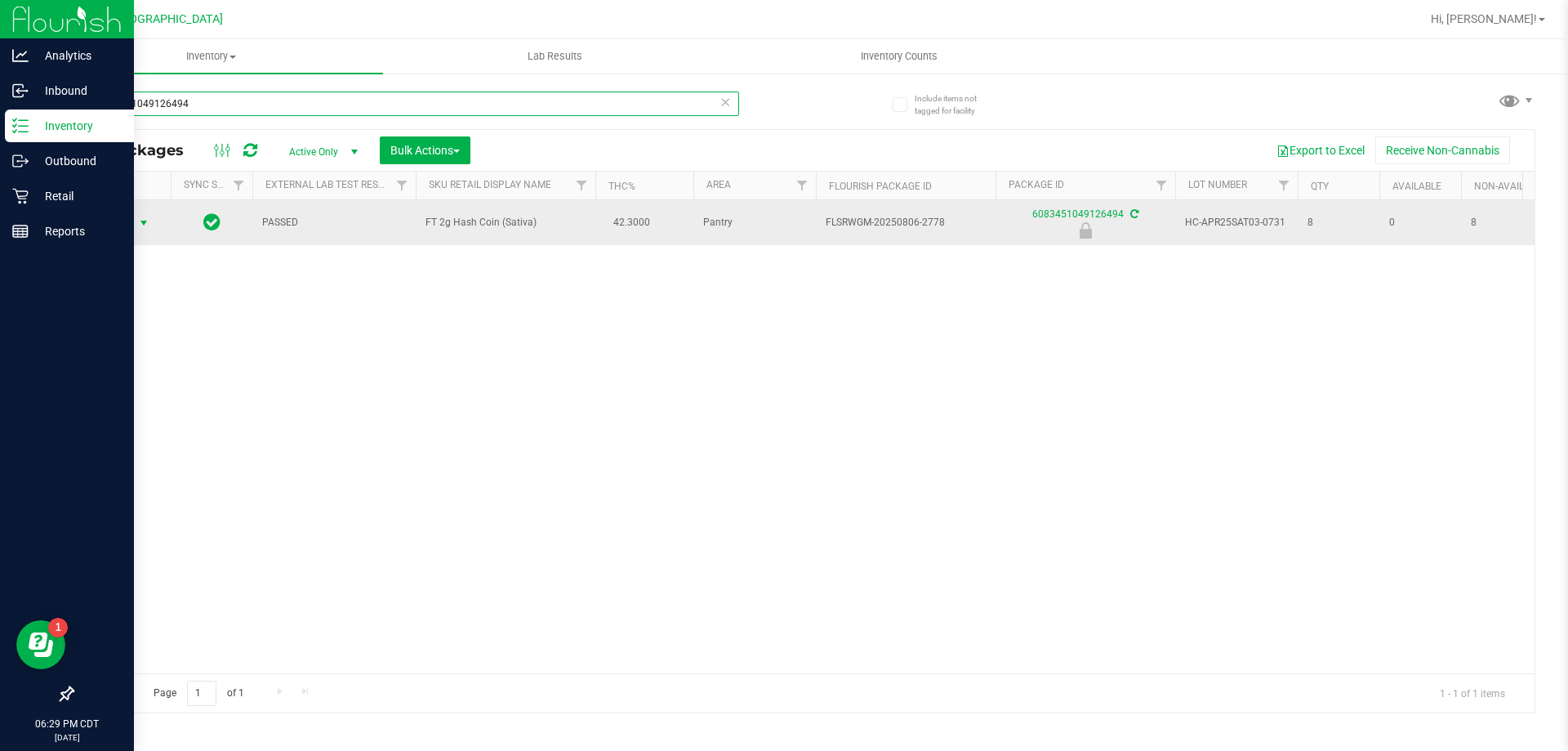
type input "6083451049126494"
click at [118, 221] on span "Action" at bounding box center [111, 223] width 44 height 23
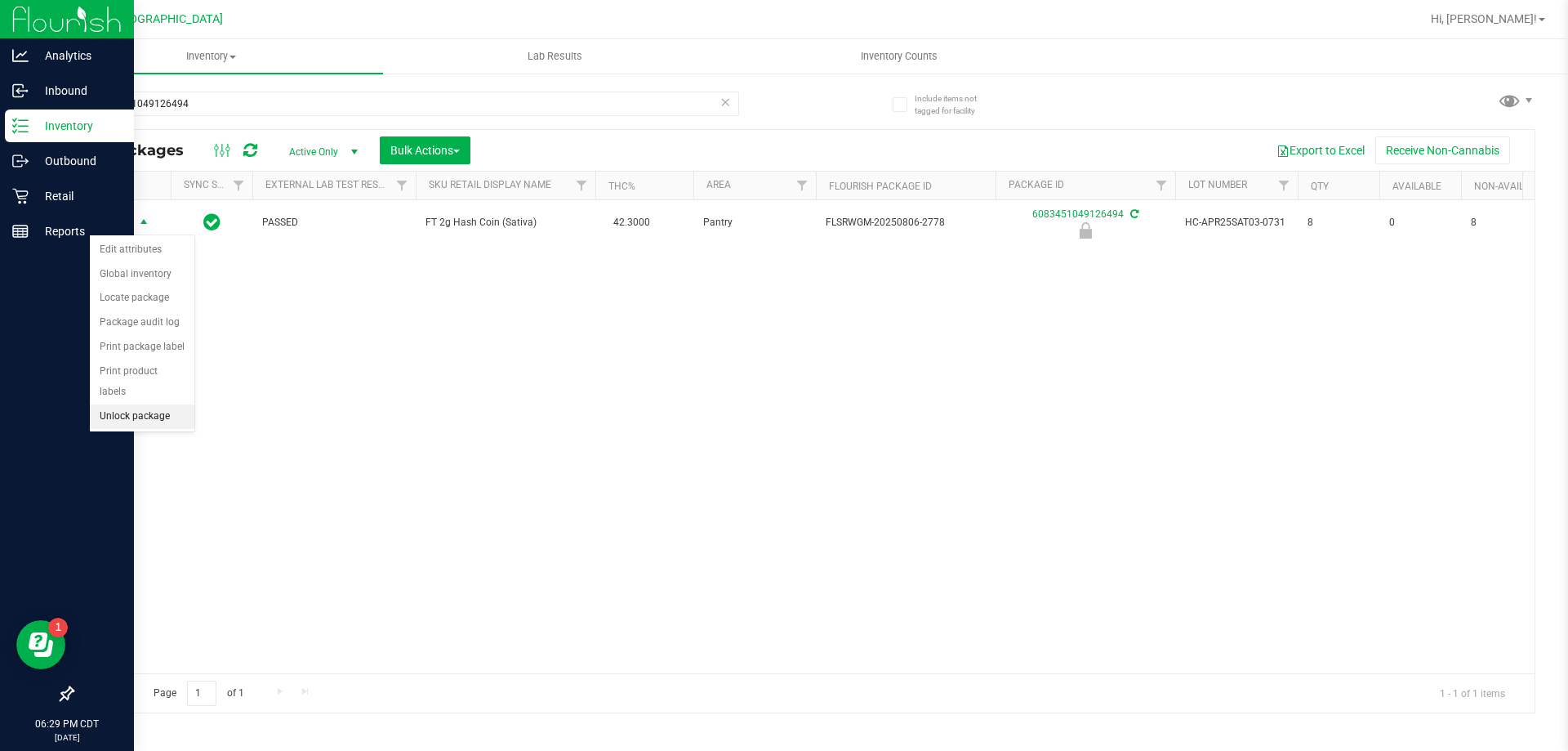
click at [159, 406] on li "Unlock package" at bounding box center [141, 417] width 104 height 25
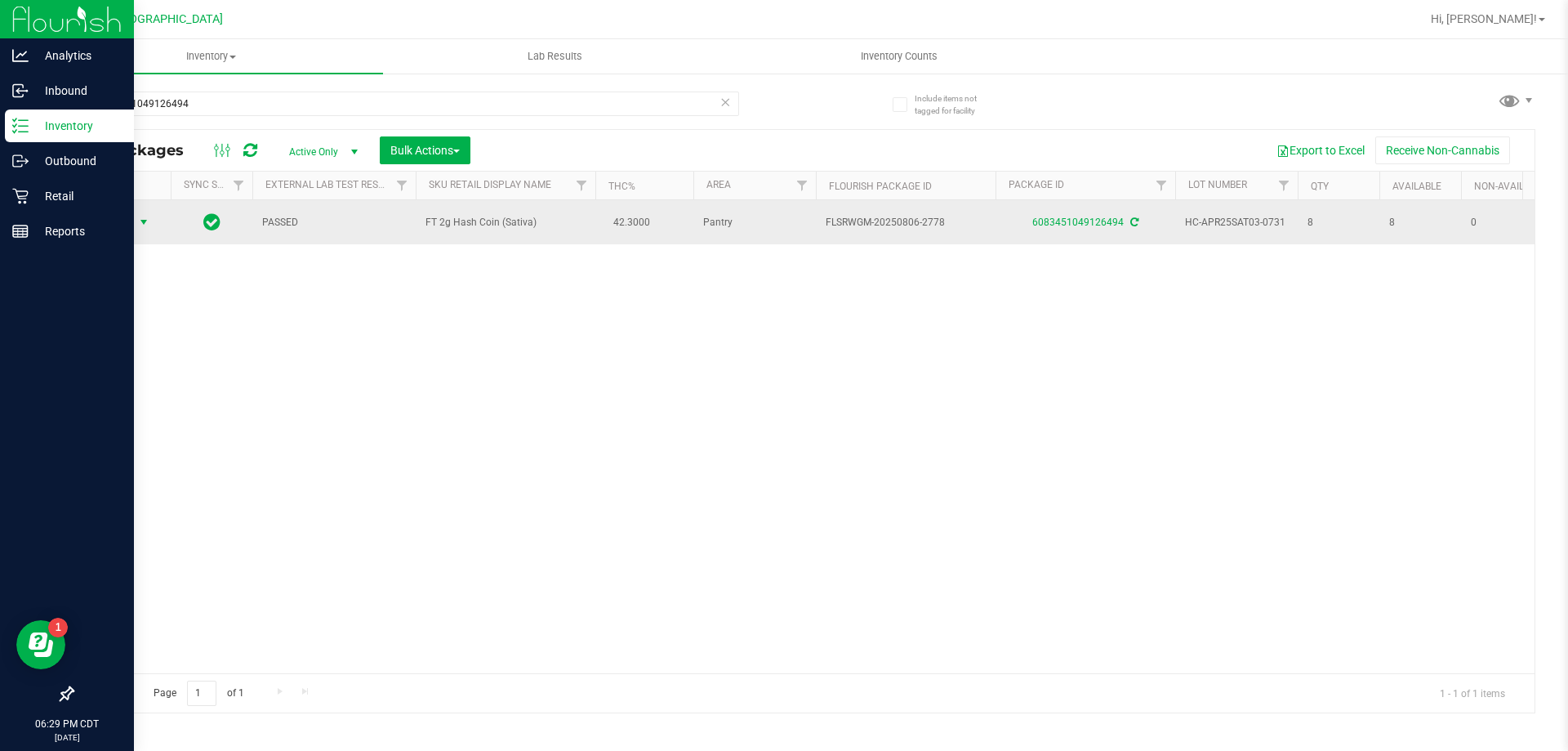
click at [121, 216] on span "Action" at bounding box center [111, 222] width 44 height 23
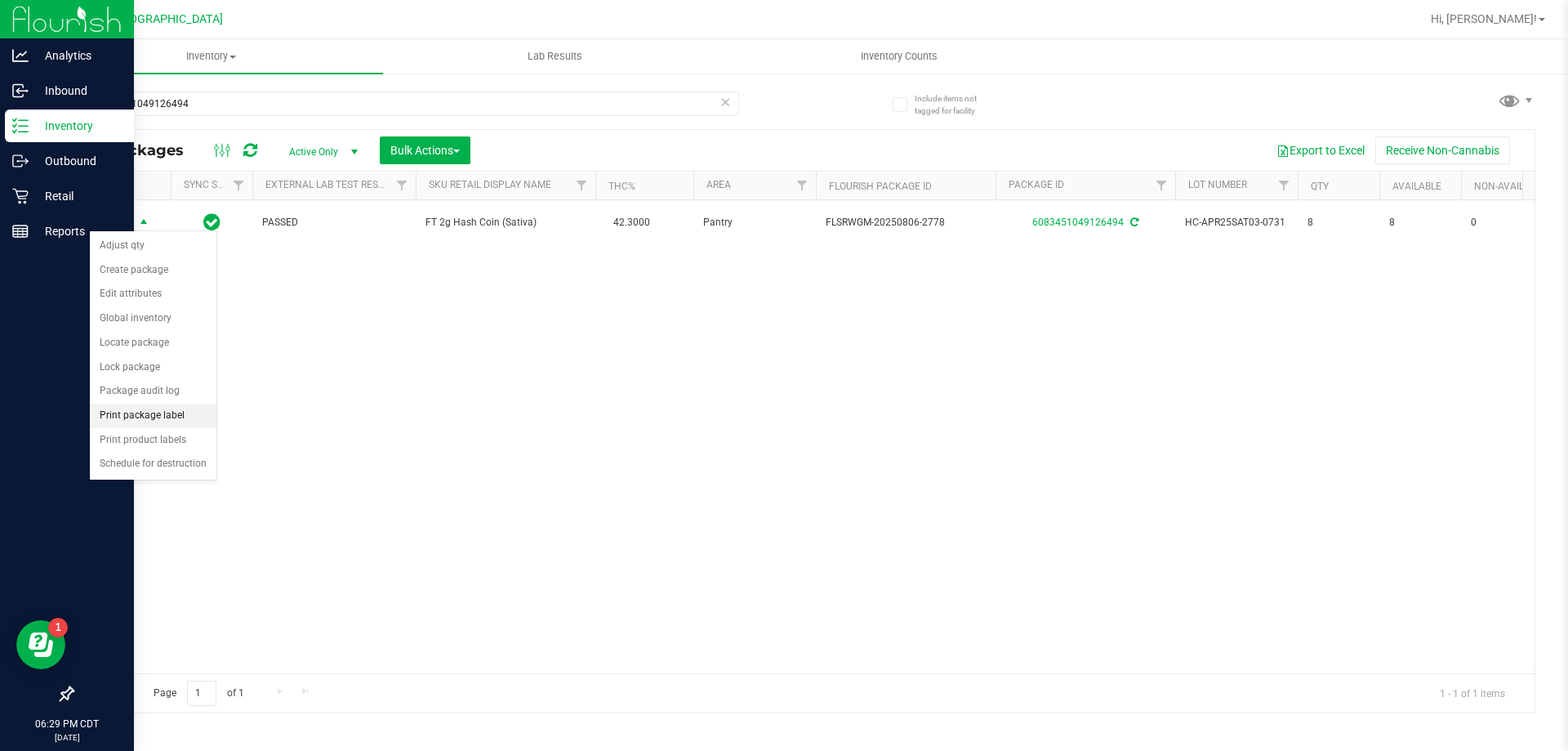
click at [142, 413] on li "Print package label" at bounding box center [153, 416] width 127 height 25
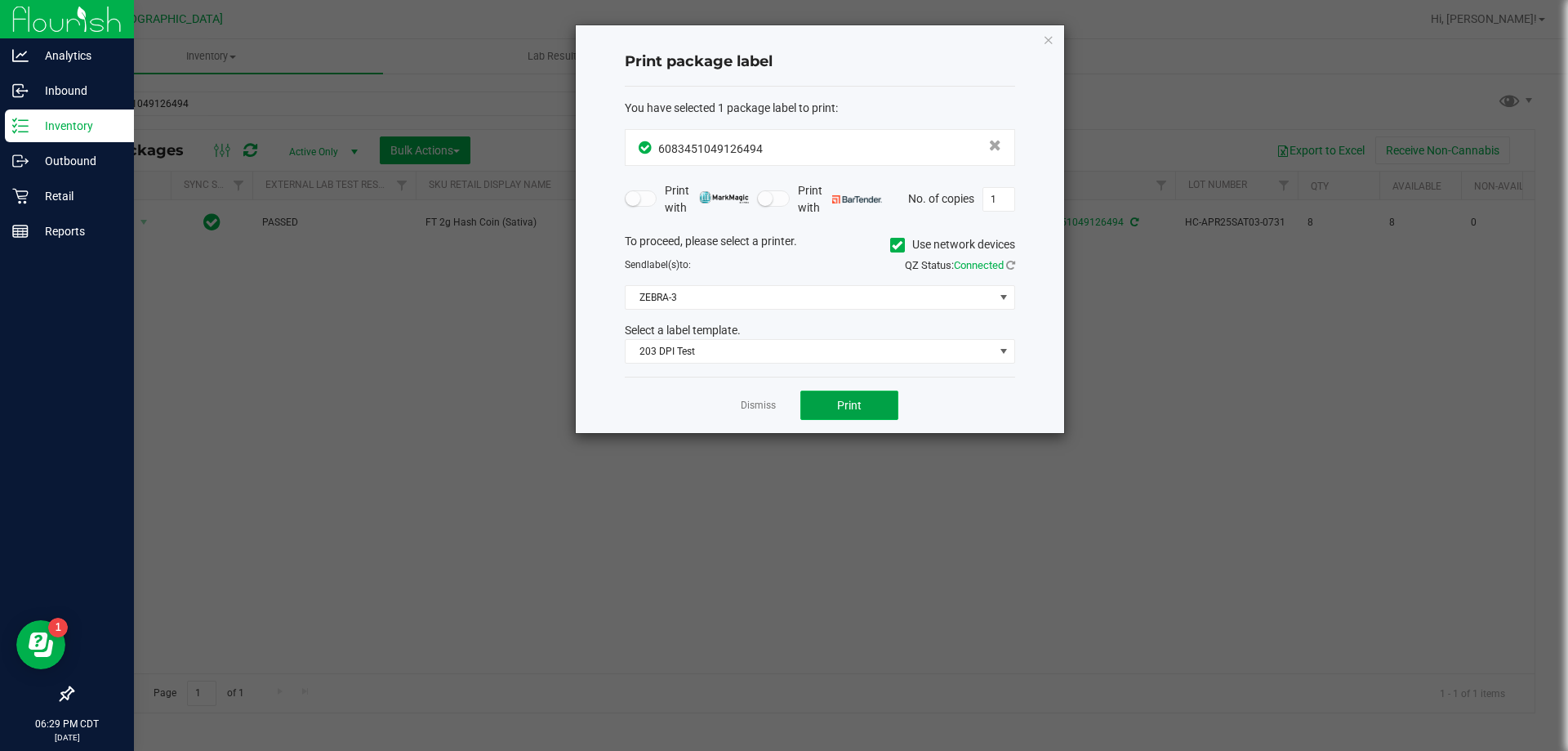
click at [864, 396] on button "Print" at bounding box center [849, 406] width 98 height 30
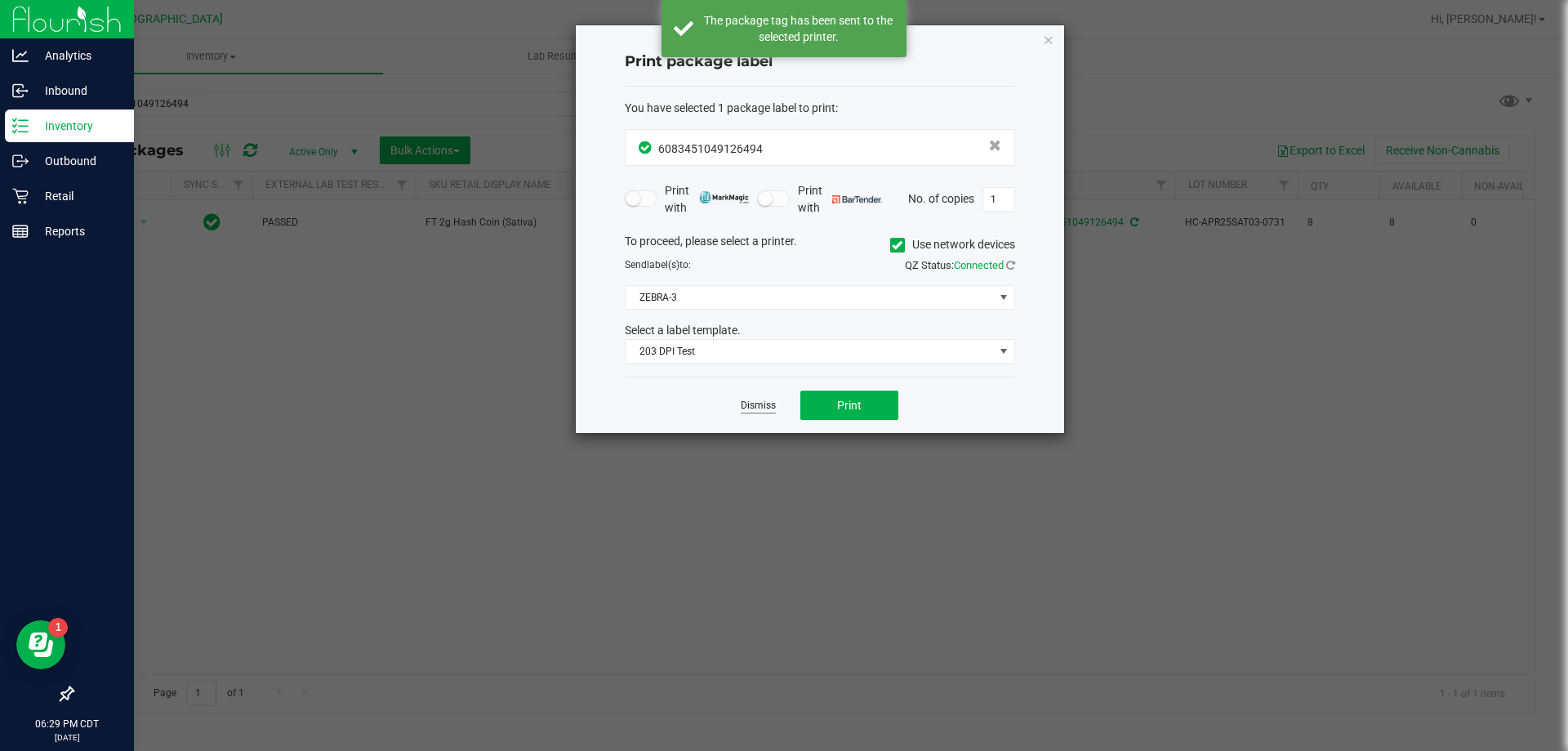
click at [756, 403] on link "Dismiss" at bounding box center [758, 406] width 35 height 14
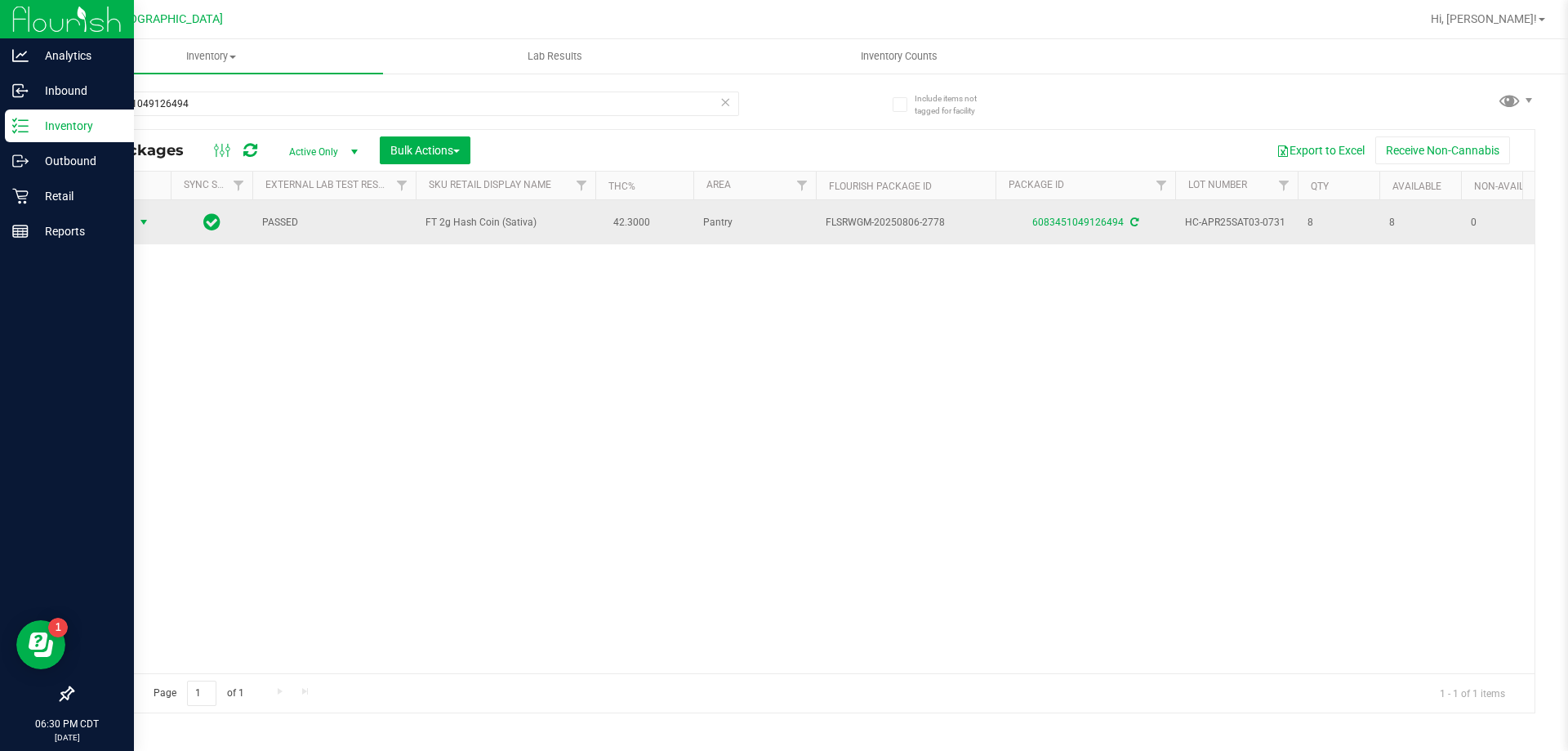
click at [132, 219] on span "Action" at bounding box center [111, 222] width 44 height 23
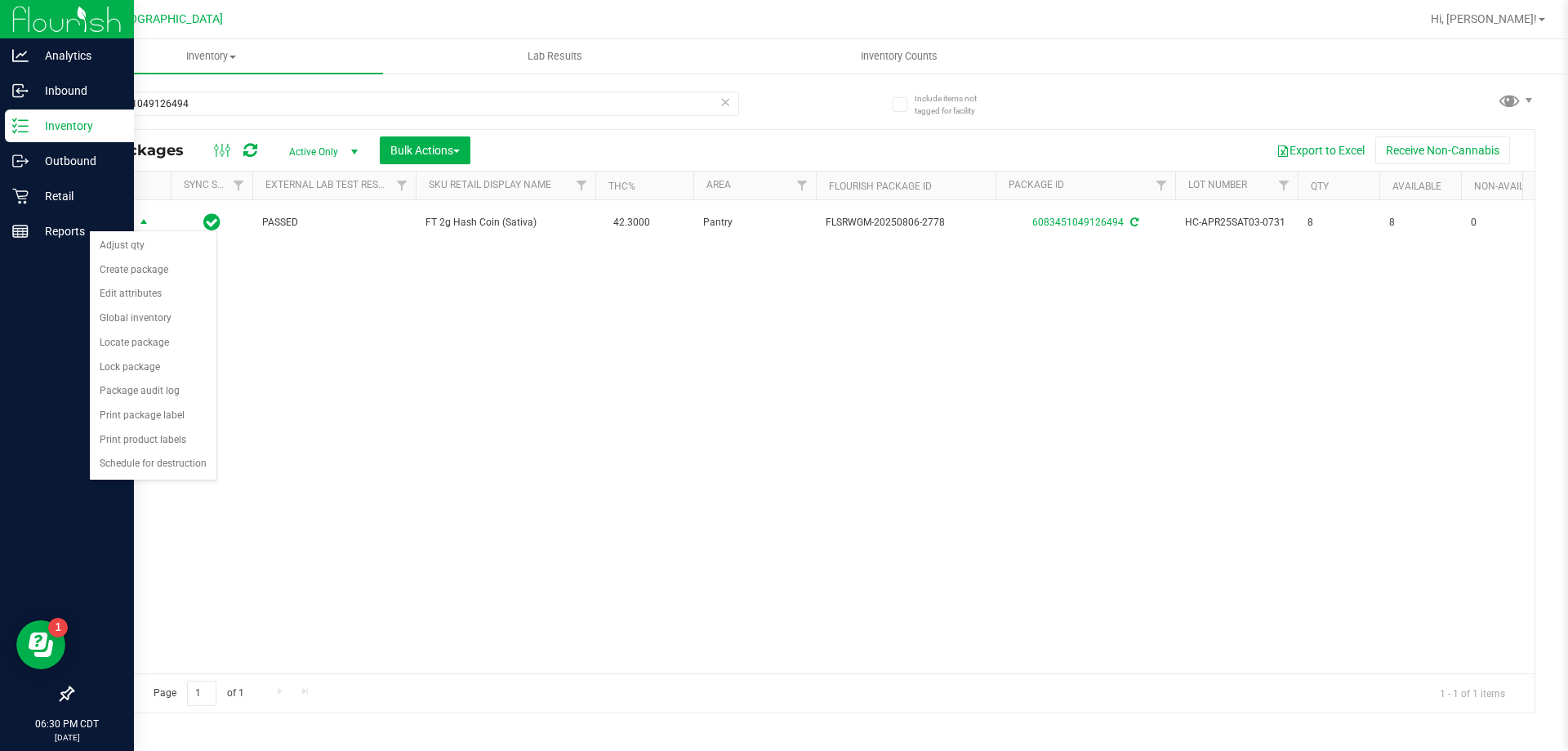
click at [719, 102] on icon at bounding box center [725, 101] width 12 height 20
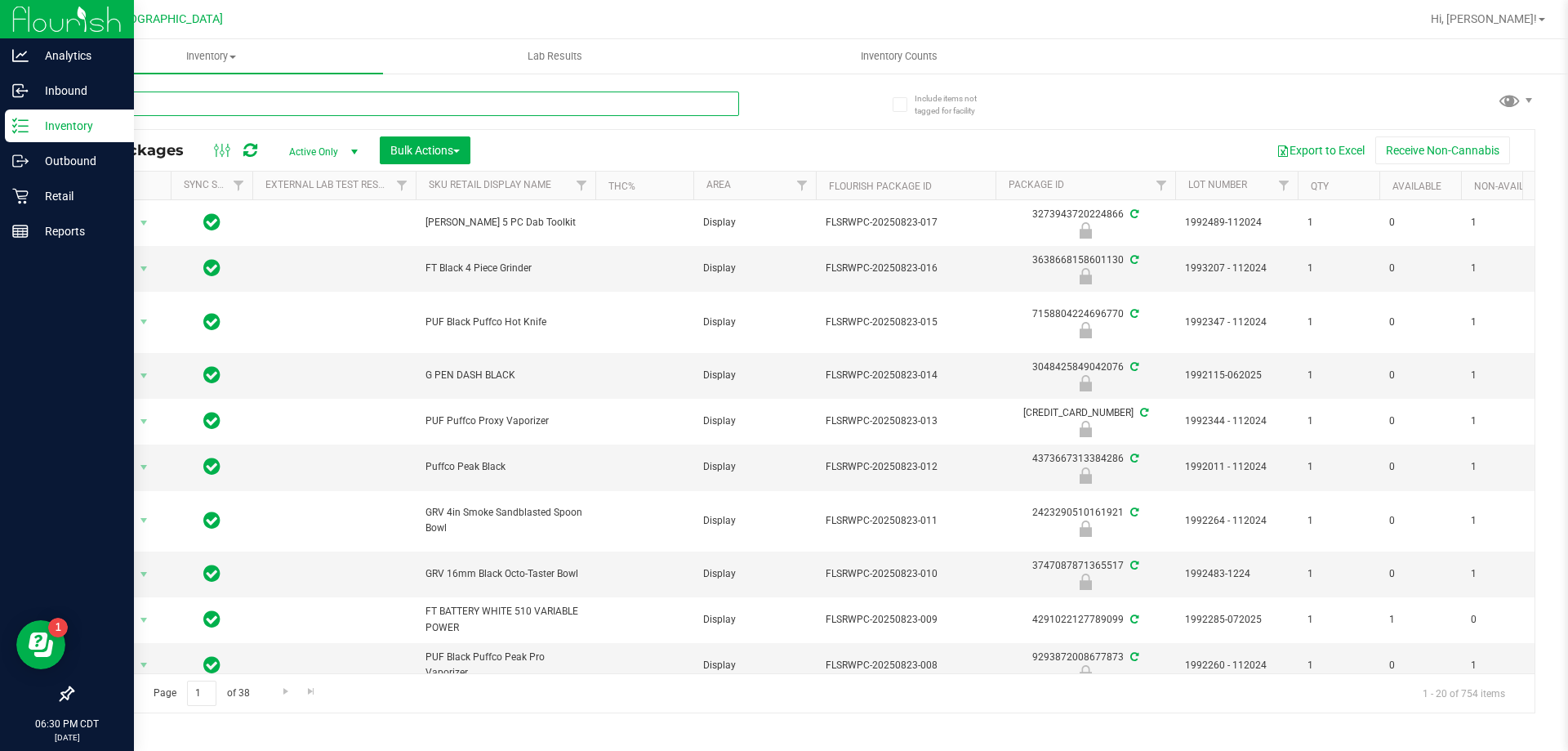
click at [719, 102] on input "text" at bounding box center [405, 104] width 667 height 25
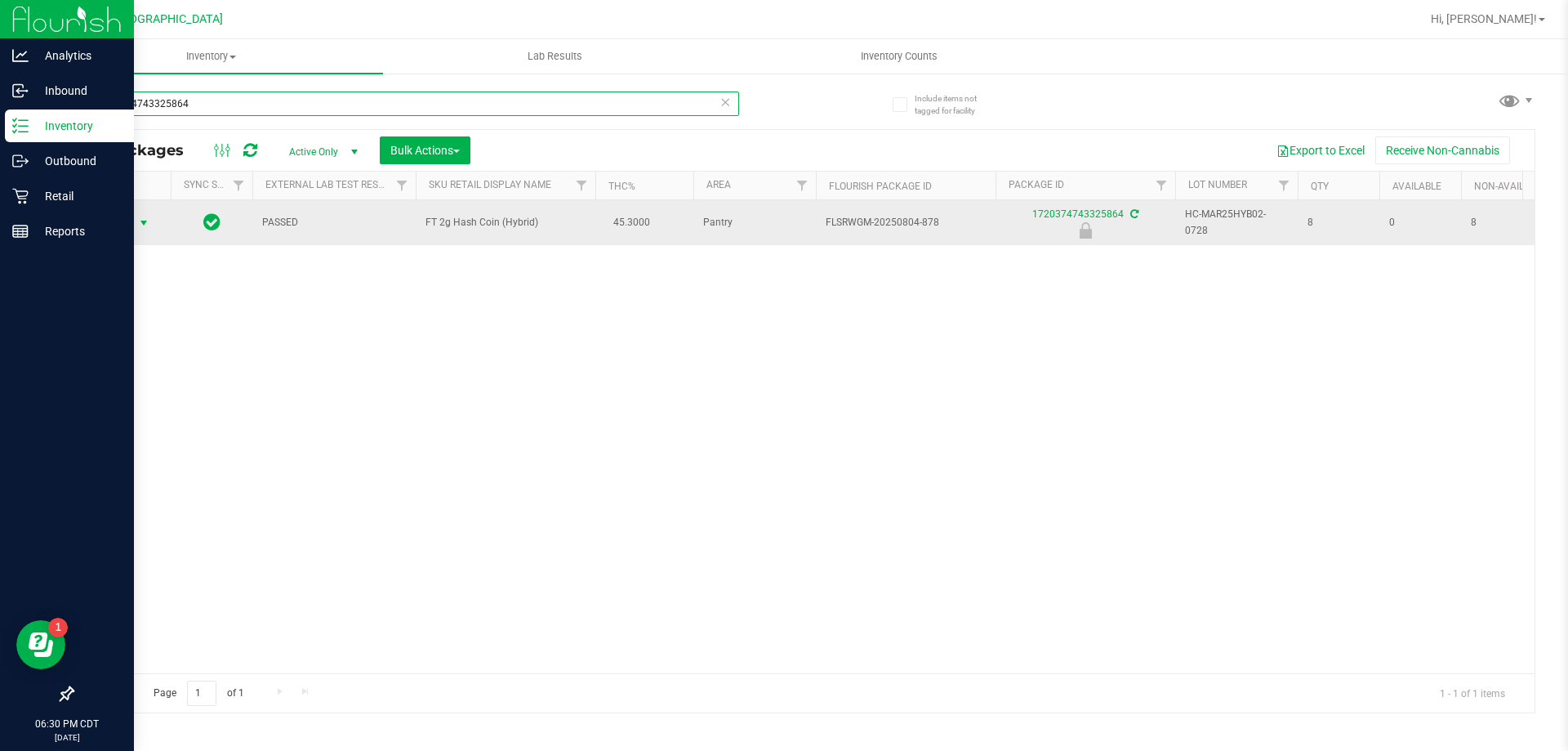
type input "1720374743325864"
click at [124, 229] on span "Action" at bounding box center [111, 223] width 44 height 23
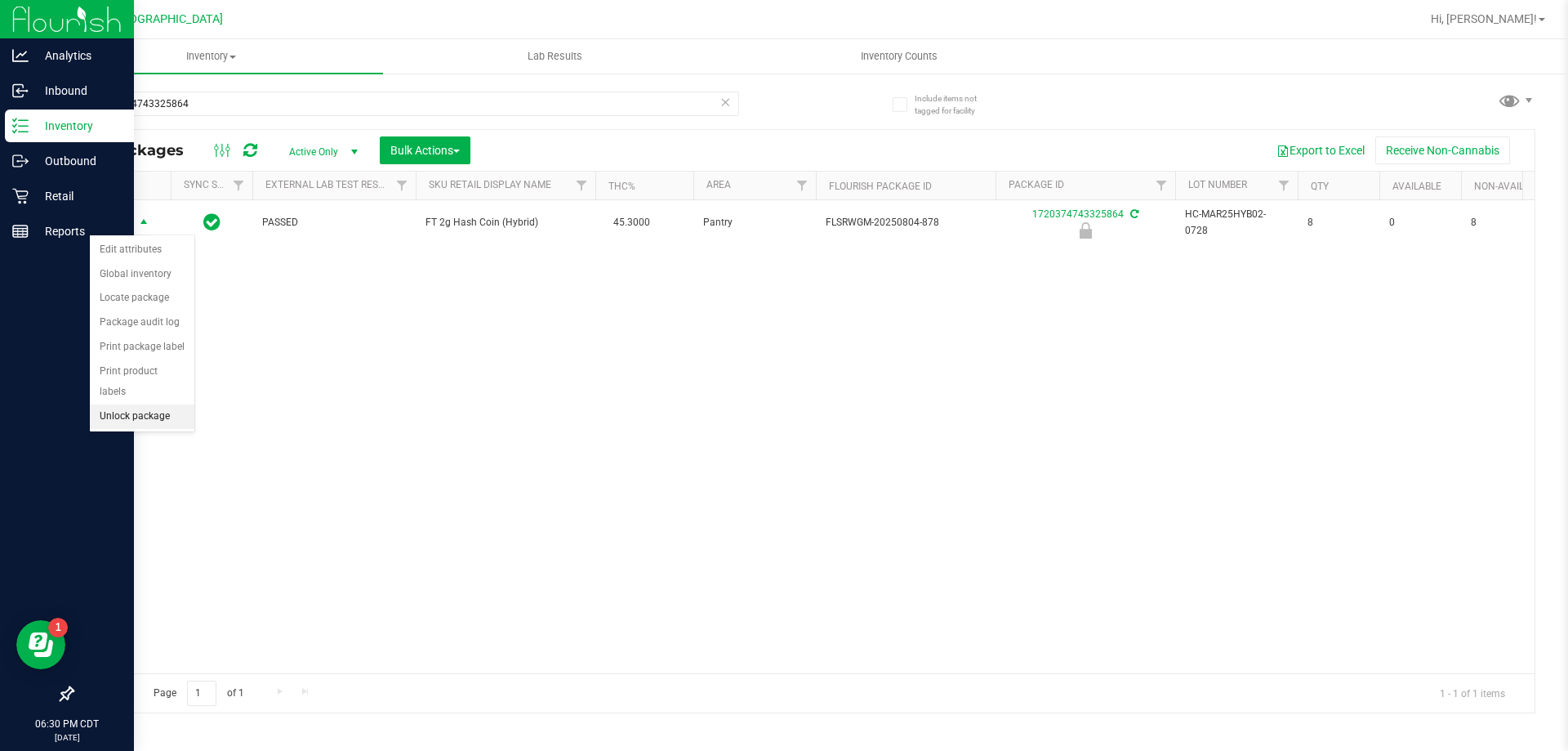
click at [152, 405] on li "Unlock package" at bounding box center [141, 417] width 104 height 25
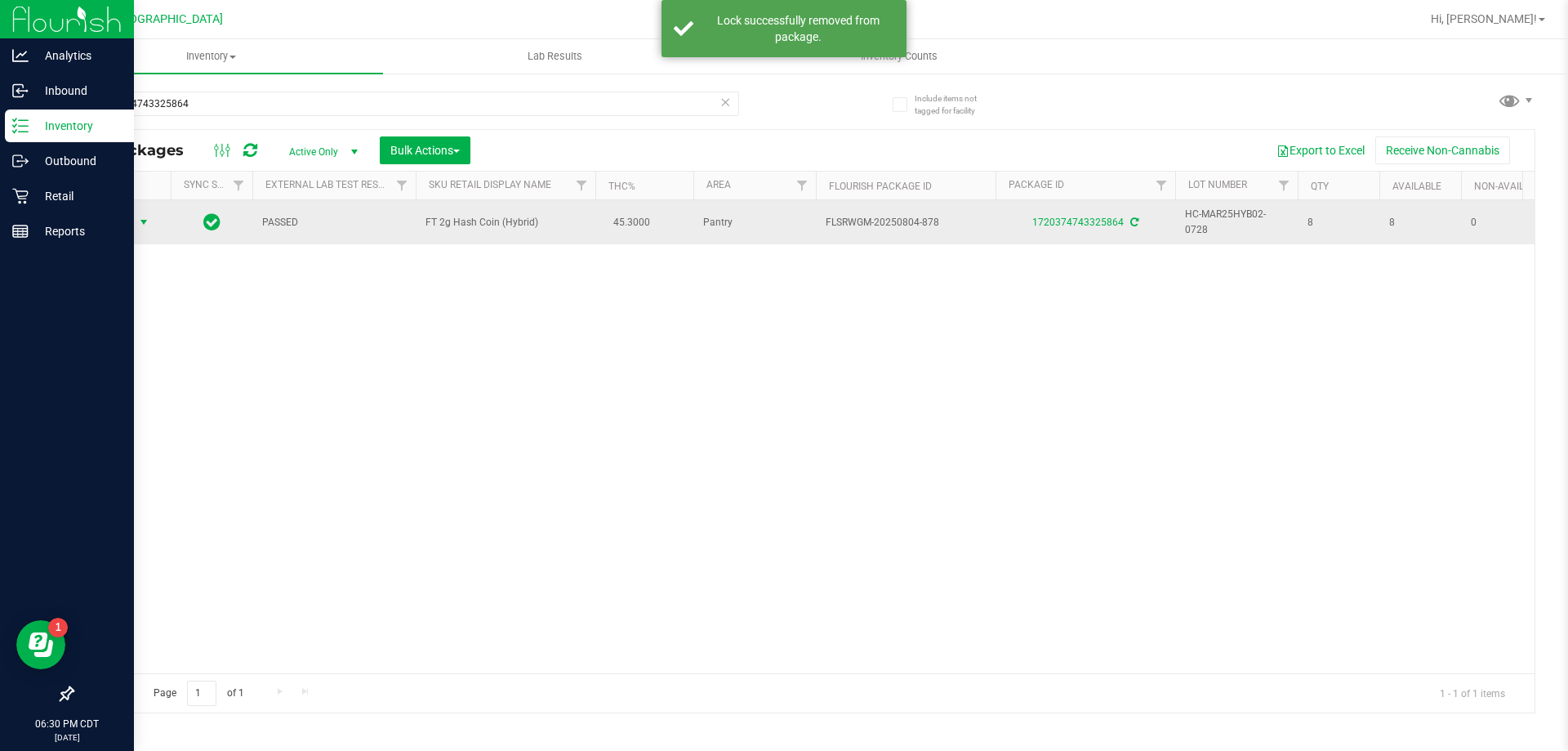
click at [136, 220] on span "select" at bounding box center [144, 222] width 21 height 23
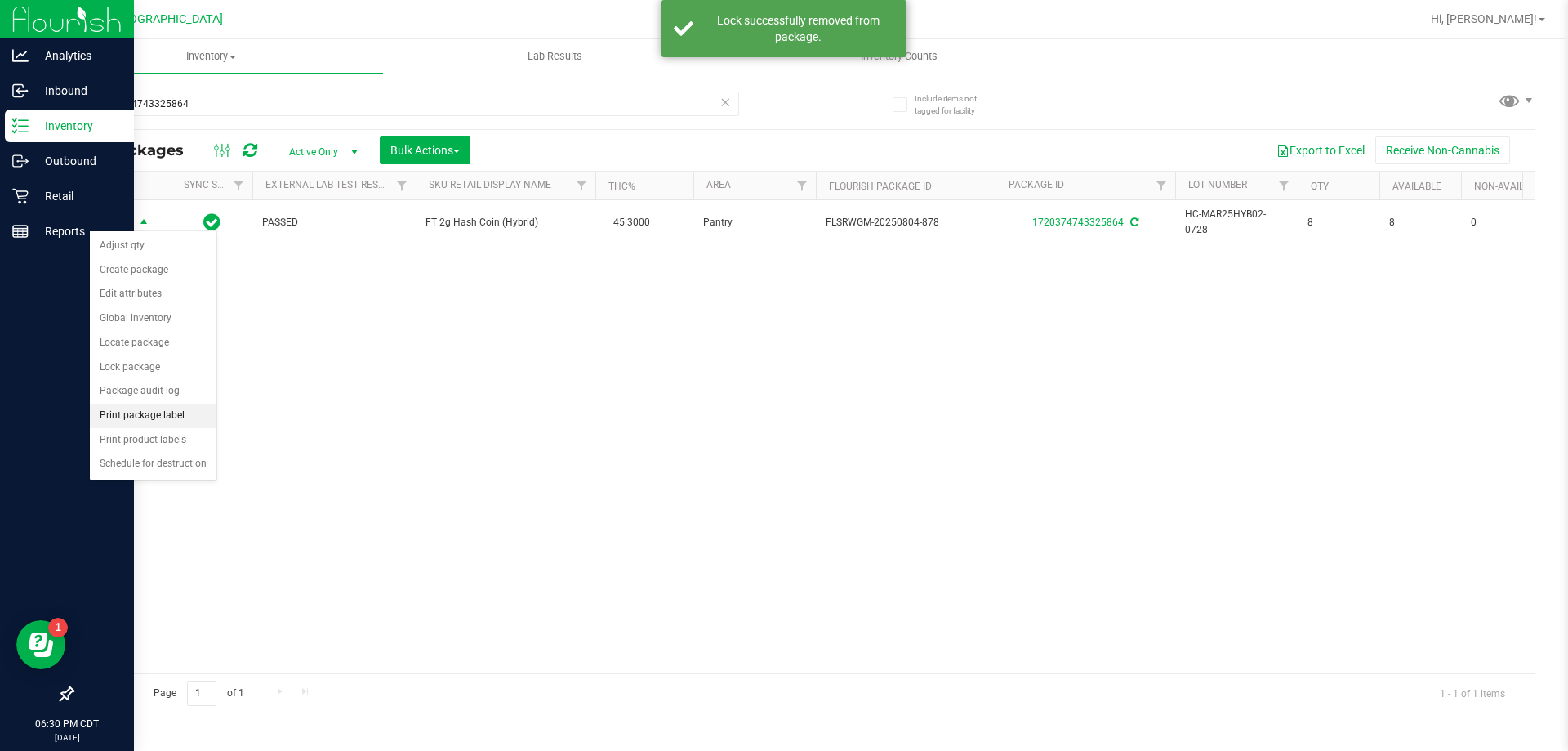
click at [183, 415] on li "Print package label" at bounding box center [153, 416] width 127 height 25
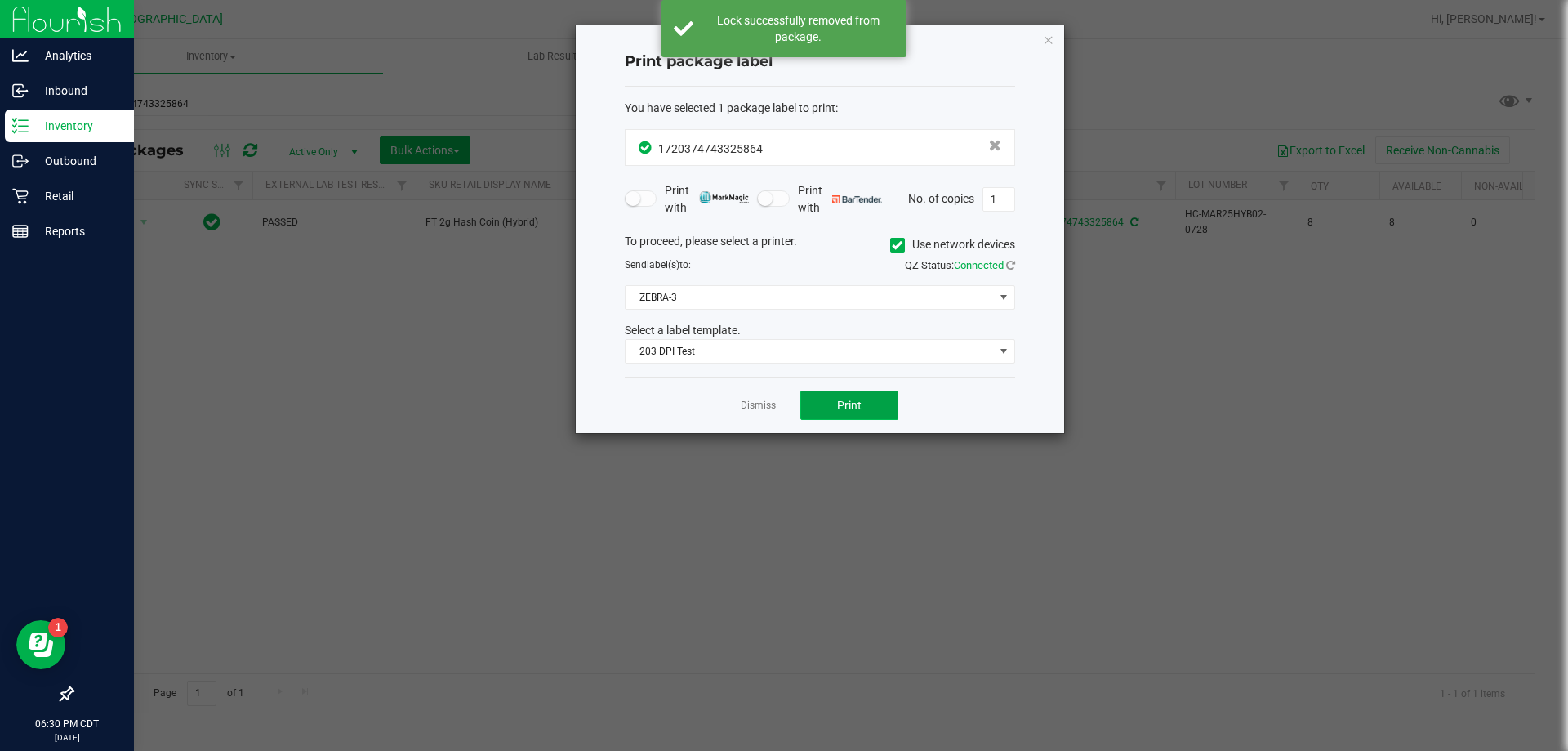
click at [841, 399] on span "Print" at bounding box center [849, 406] width 25 height 13
click at [761, 403] on link "Dismiss" at bounding box center [758, 406] width 35 height 14
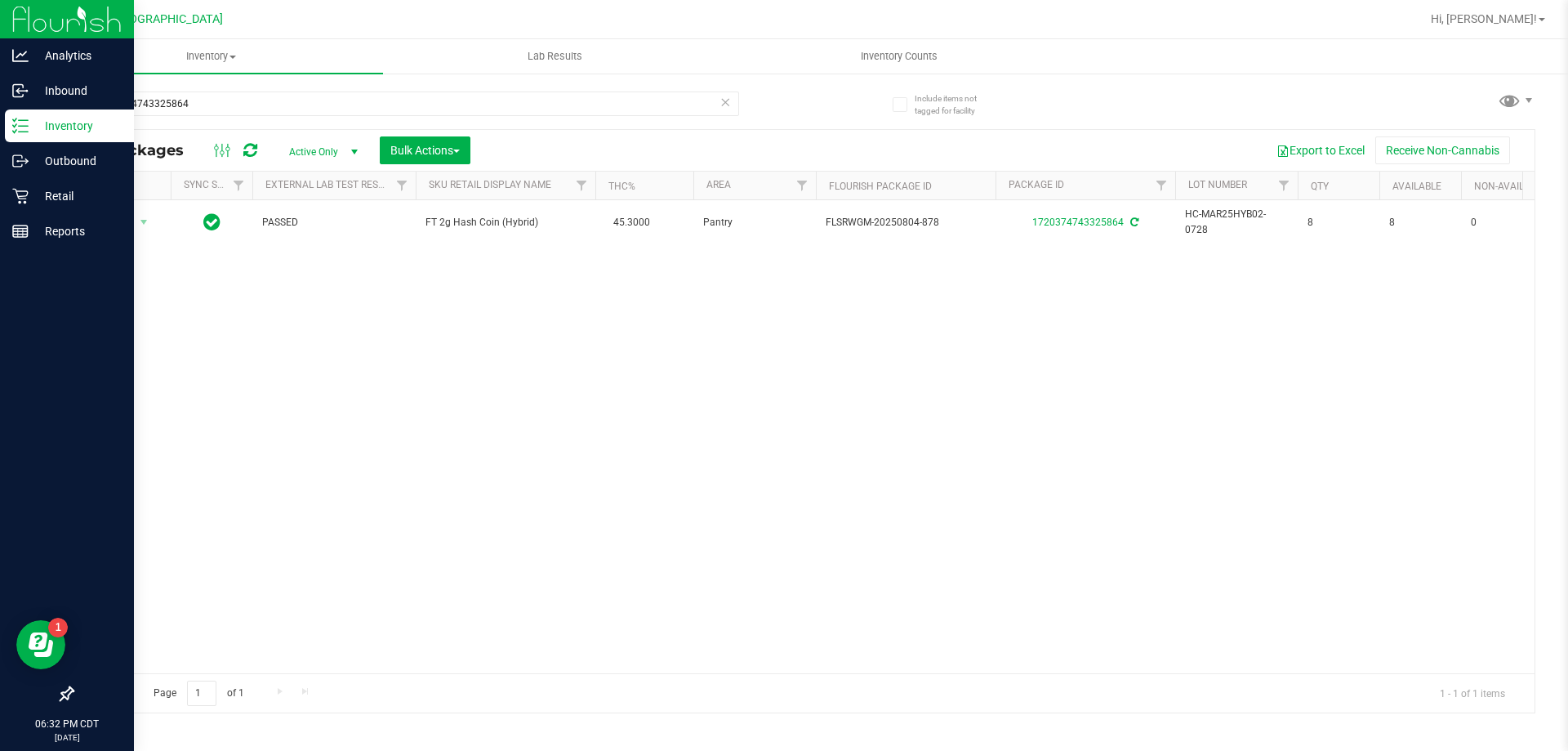
click at [728, 105] on icon at bounding box center [725, 101] width 12 height 20
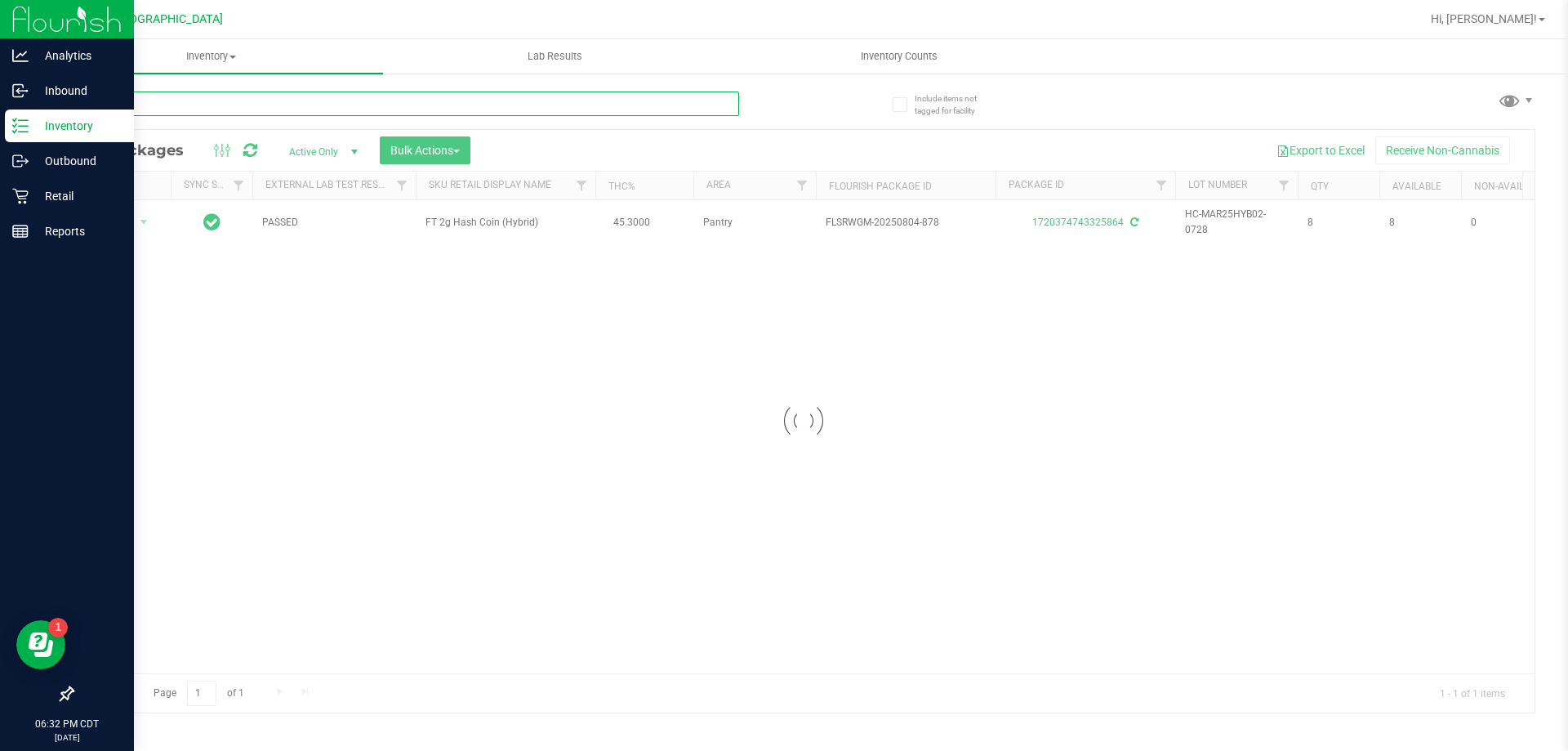
click at [711, 106] on input "text" at bounding box center [405, 104] width 667 height 25
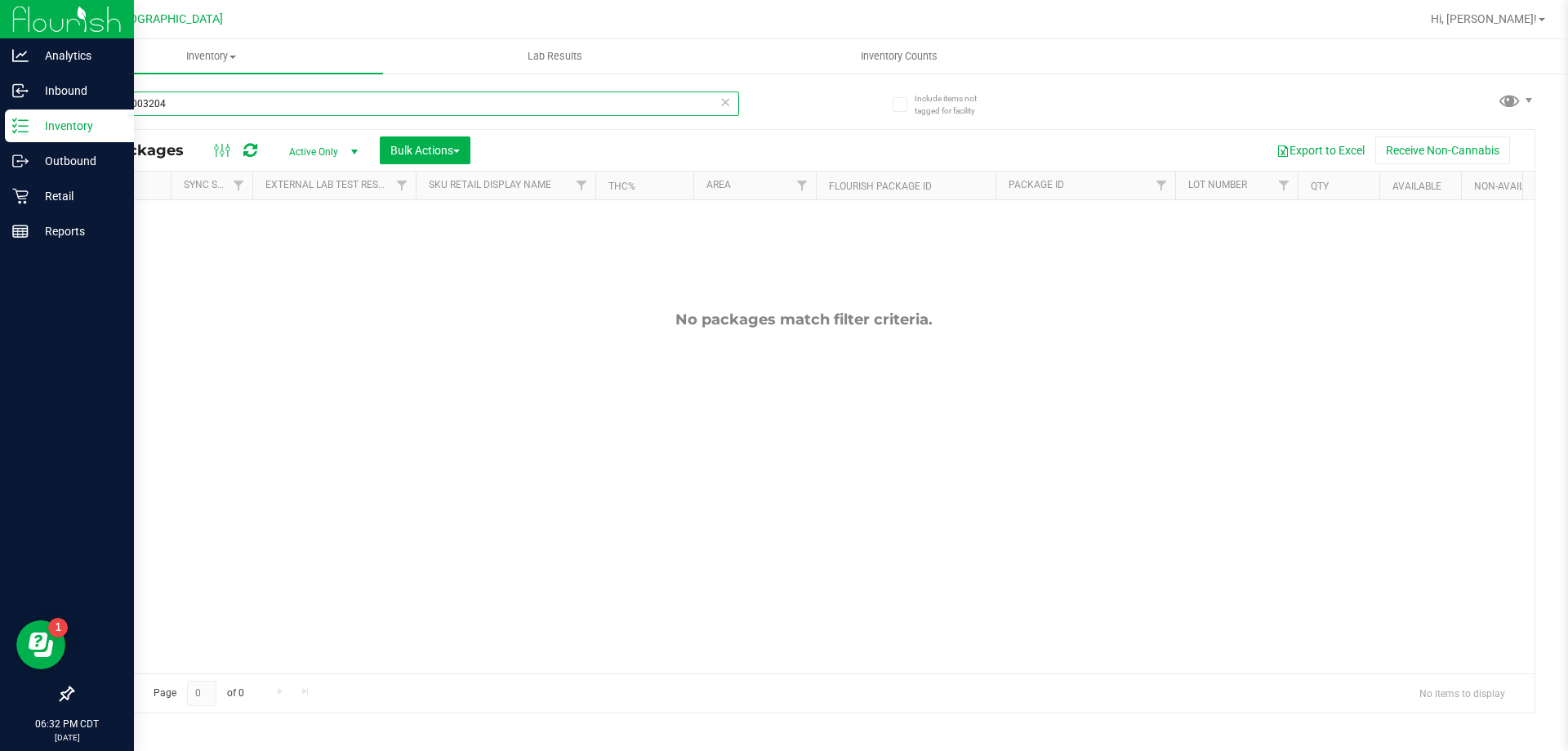
type input "812578003204"
click at [725, 100] on icon at bounding box center [725, 101] width 12 height 20
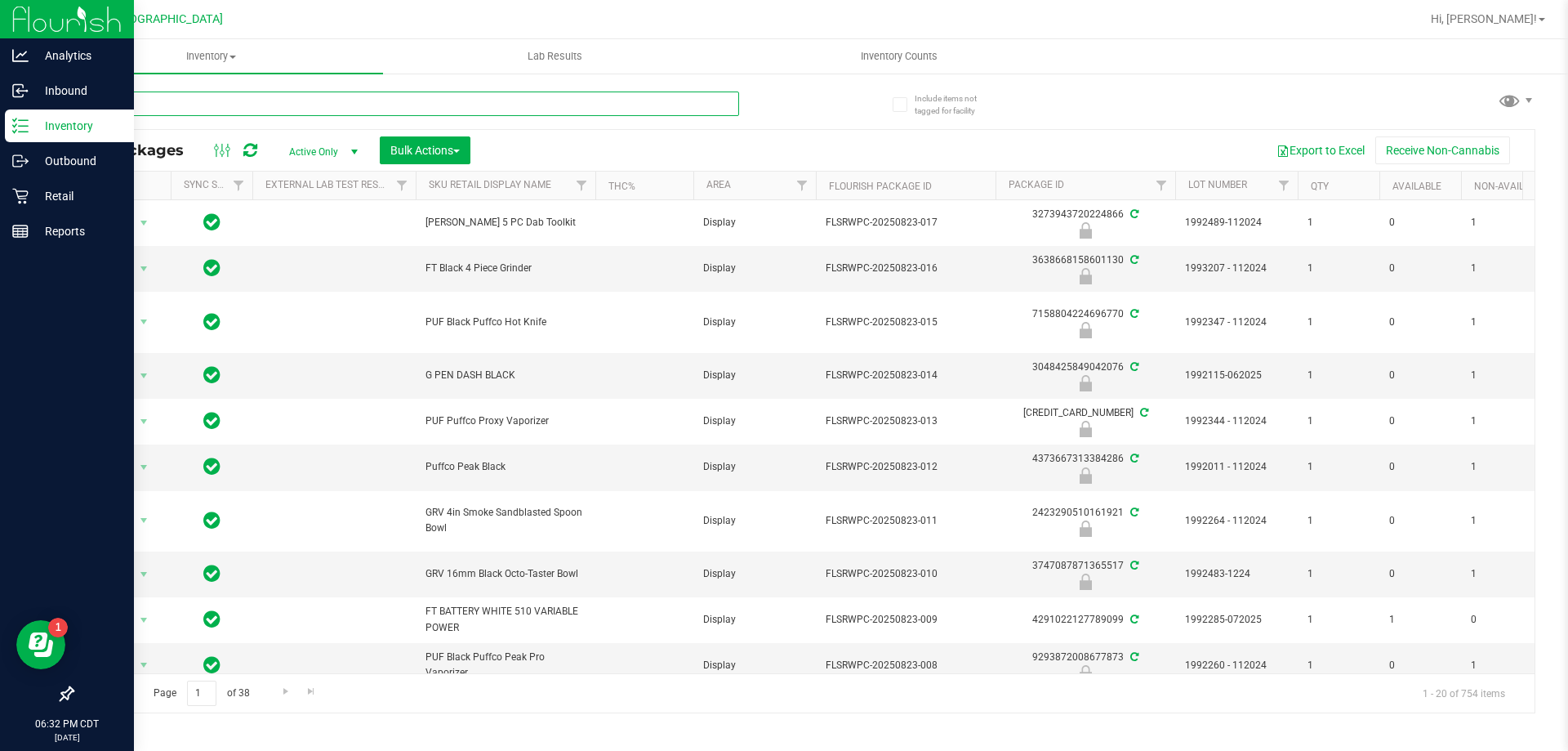
click at [691, 99] on input "text" at bounding box center [405, 104] width 667 height 25
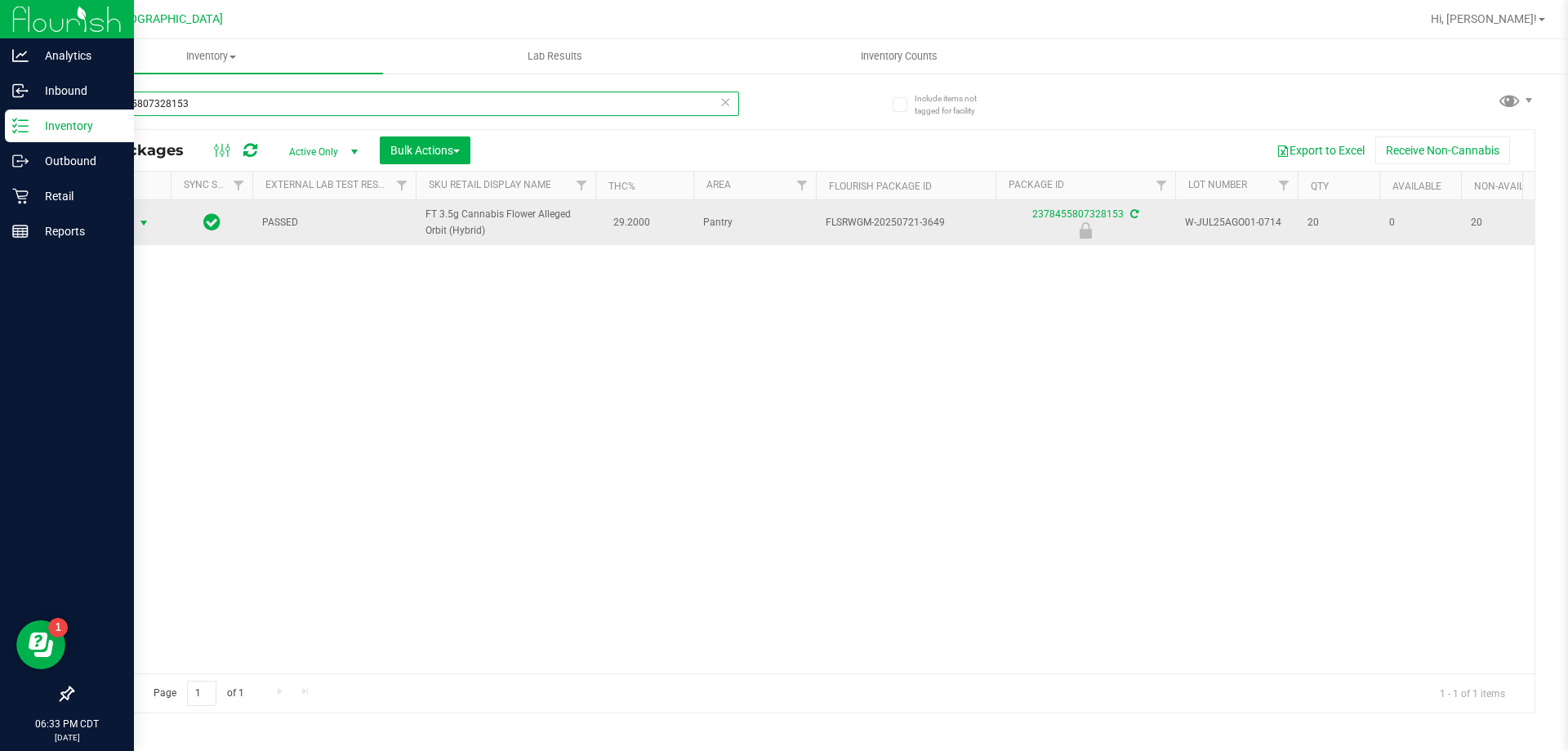
type input "2378455807328153"
click at [109, 223] on span "Action" at bounding box center [111, 223] width 44 height 23
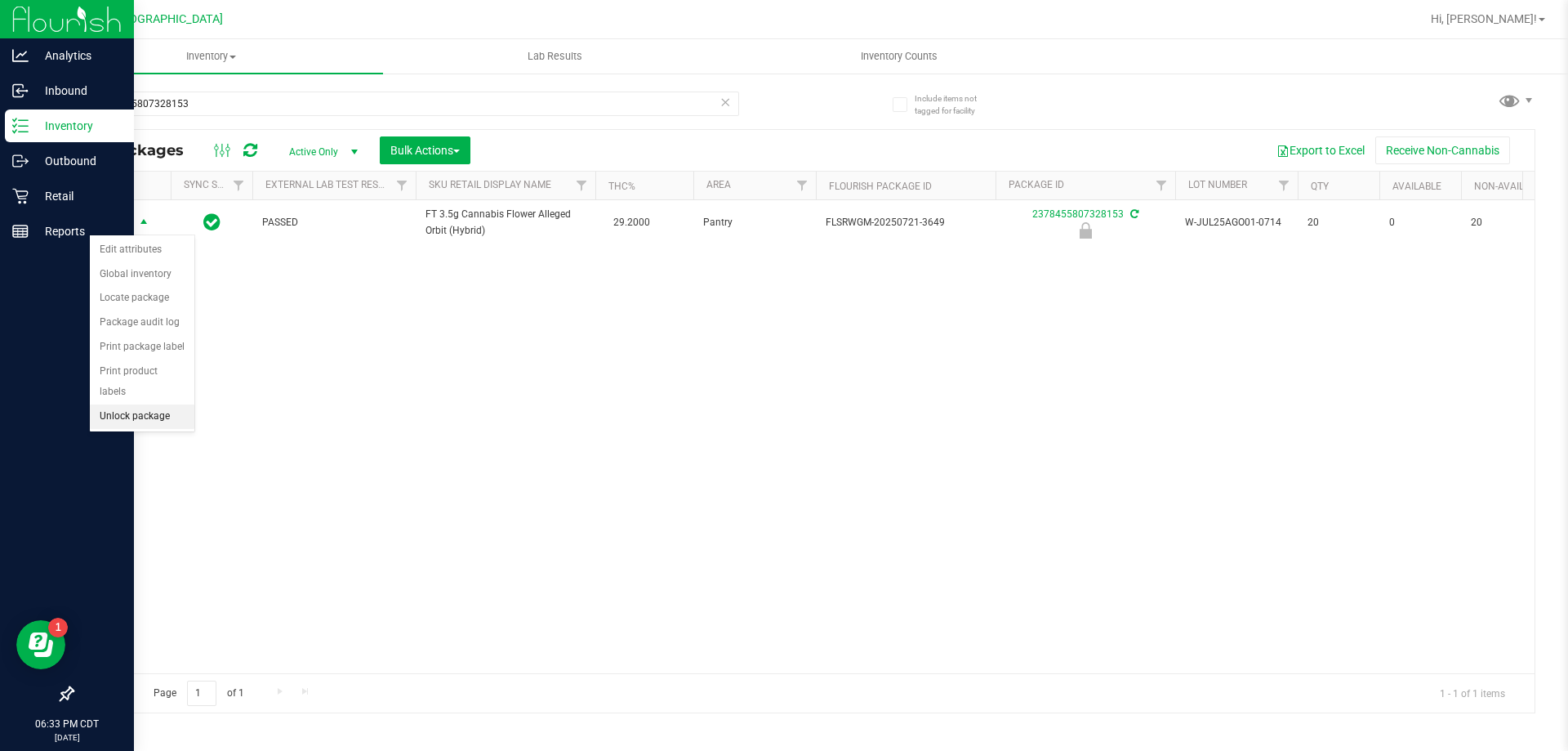
click at [164, 405] on li "Unlock package" at bounding box center [141, 417] width 104 height 25
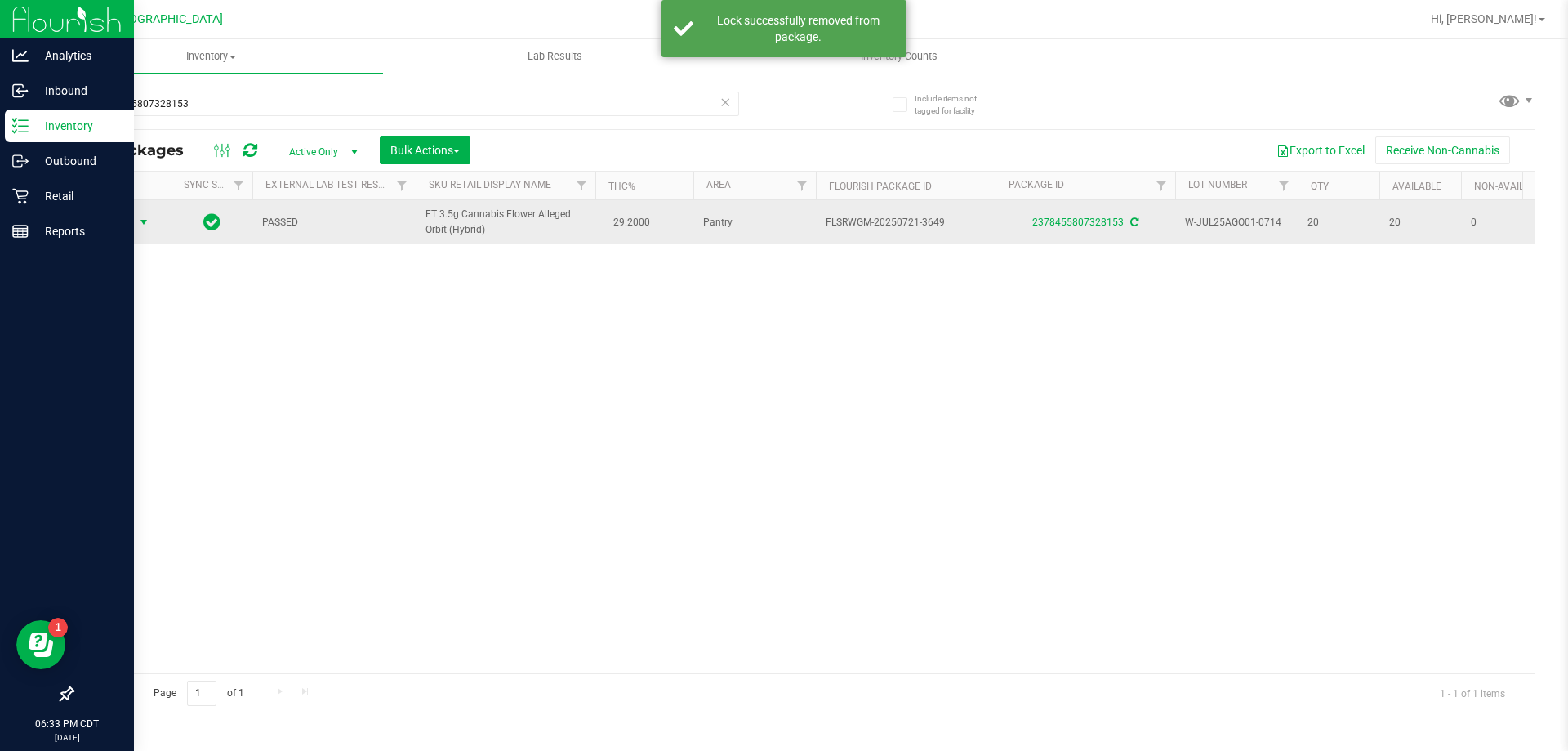
click at [121, 229] on span "Action" at bounding box center [111, 222] width 44 height 23
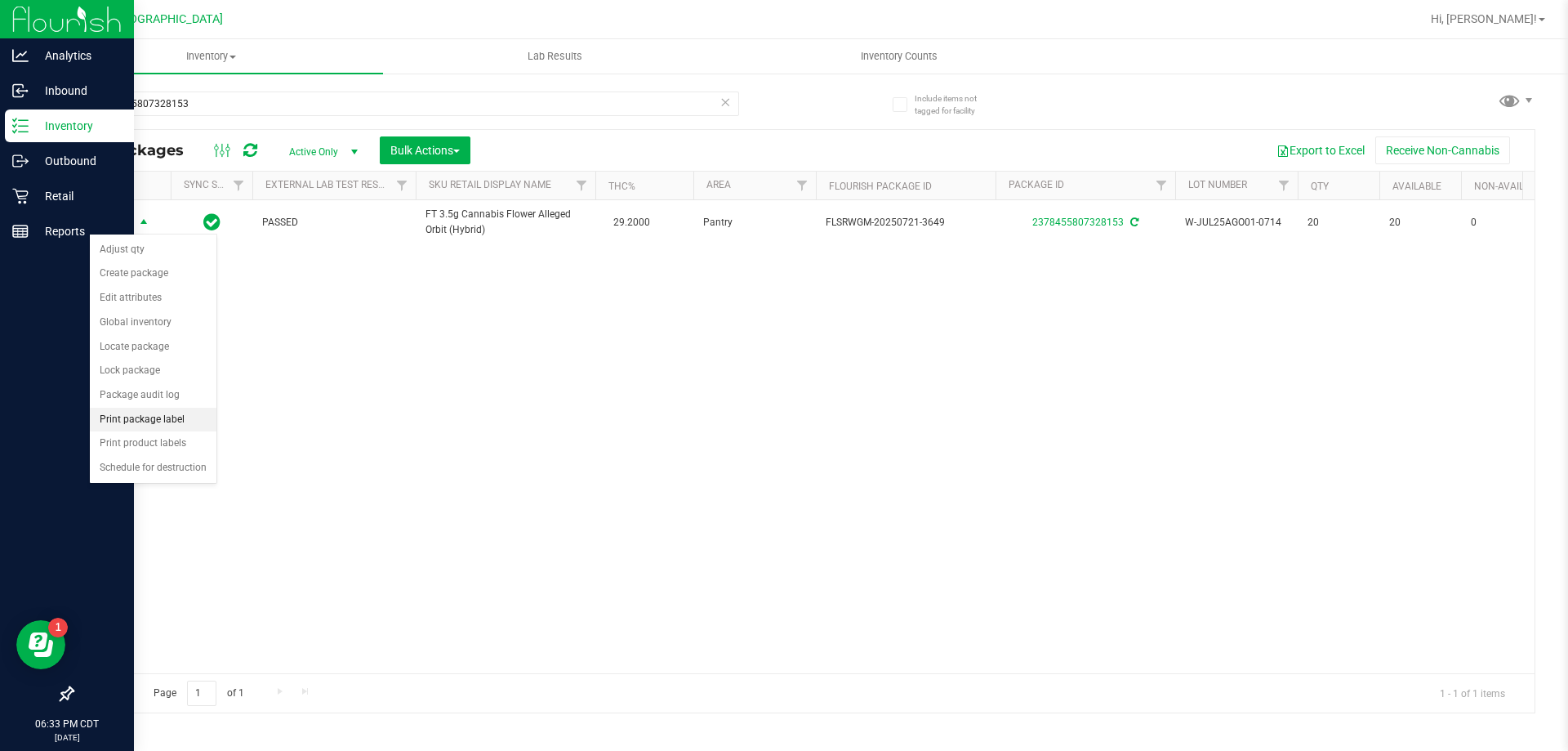
click at [148, 416] on li "Print package label" at bounding box center [153, 420] width 127 height 25
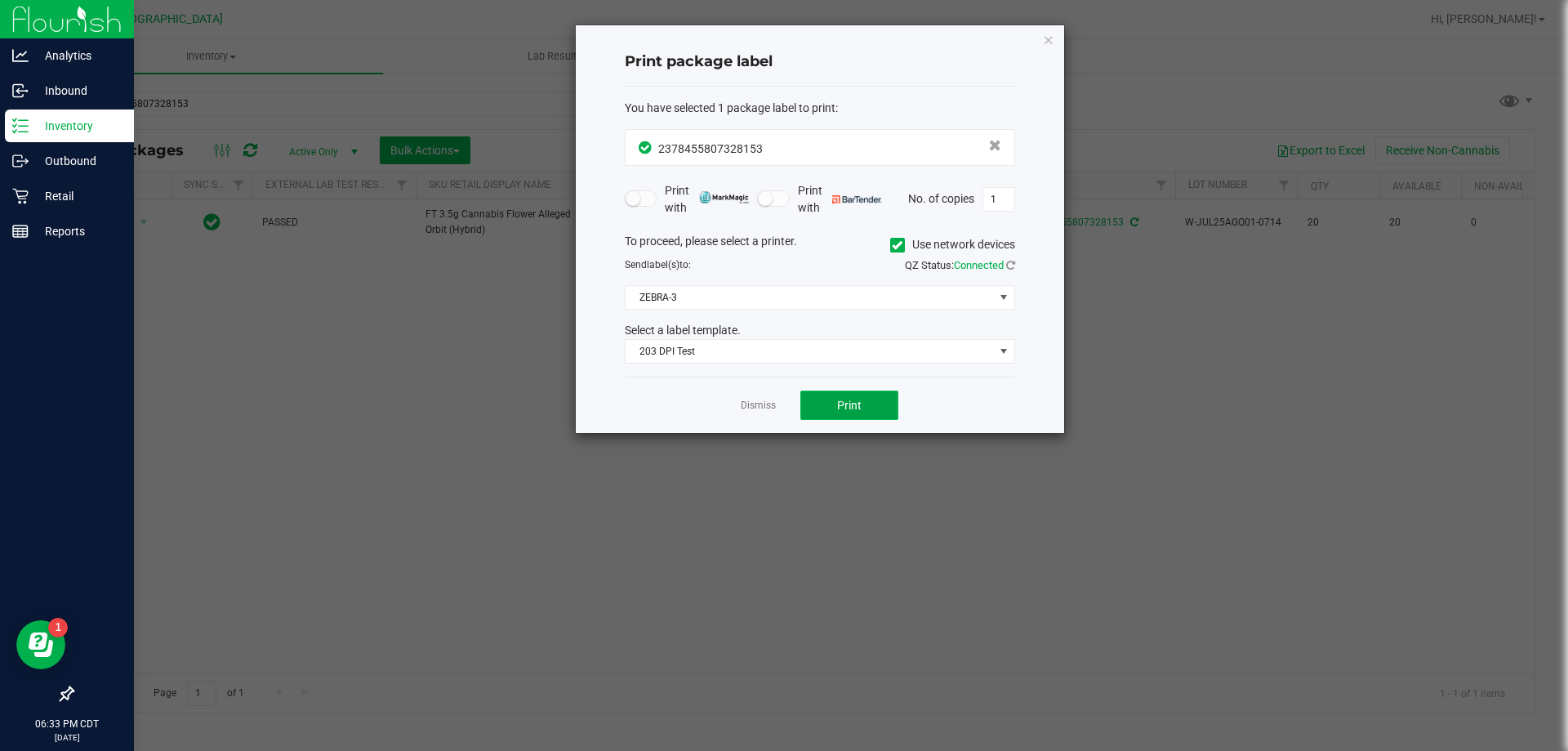
click at [834, 399] on button "Print" at bounding box center [849, 406] width 98 height 30
click at [759, 409] on link "Dismiss" at bounding box center [758, 406] width 35 height 14
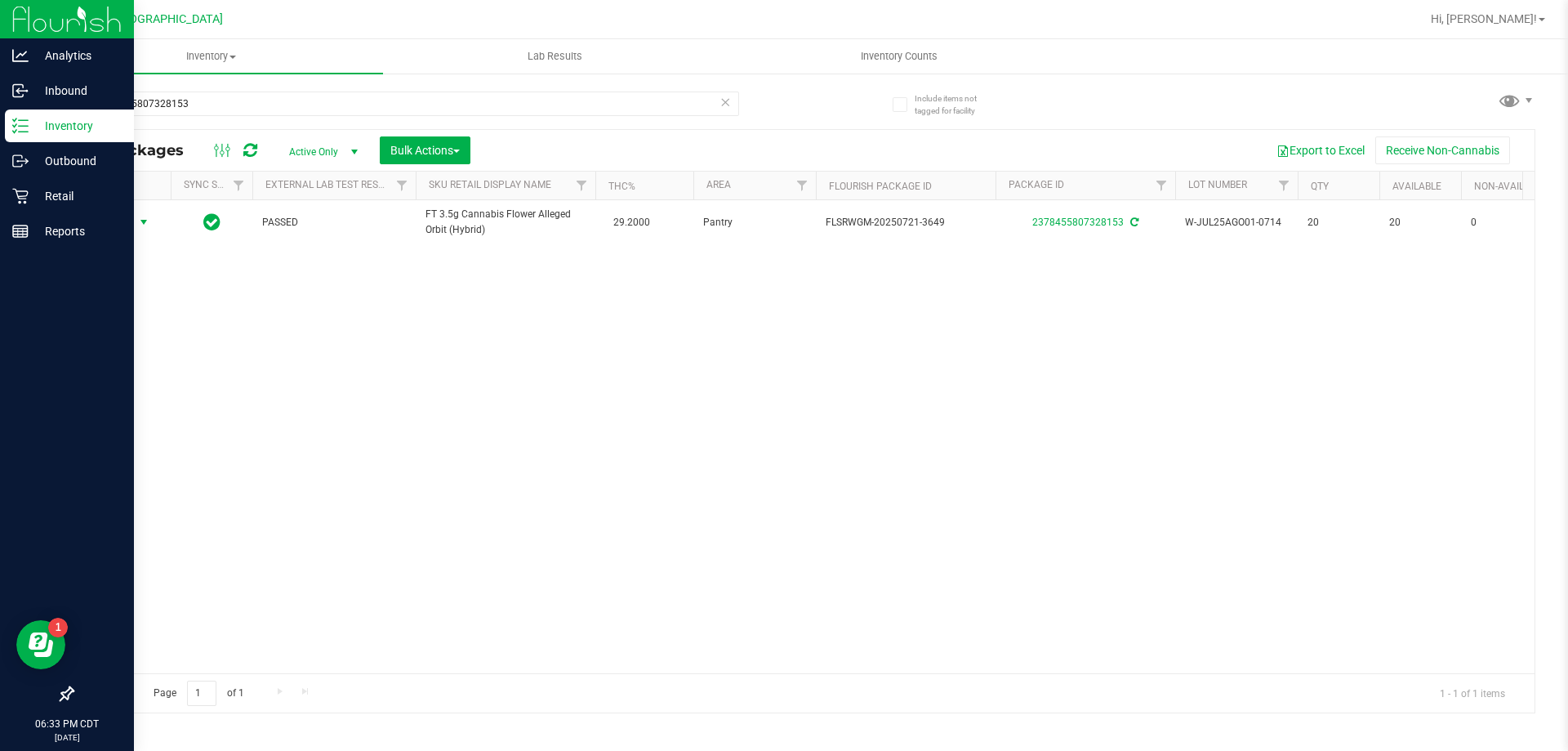
click at [728, 100] on icon at bounding box center [725, 101] width 12 height 20
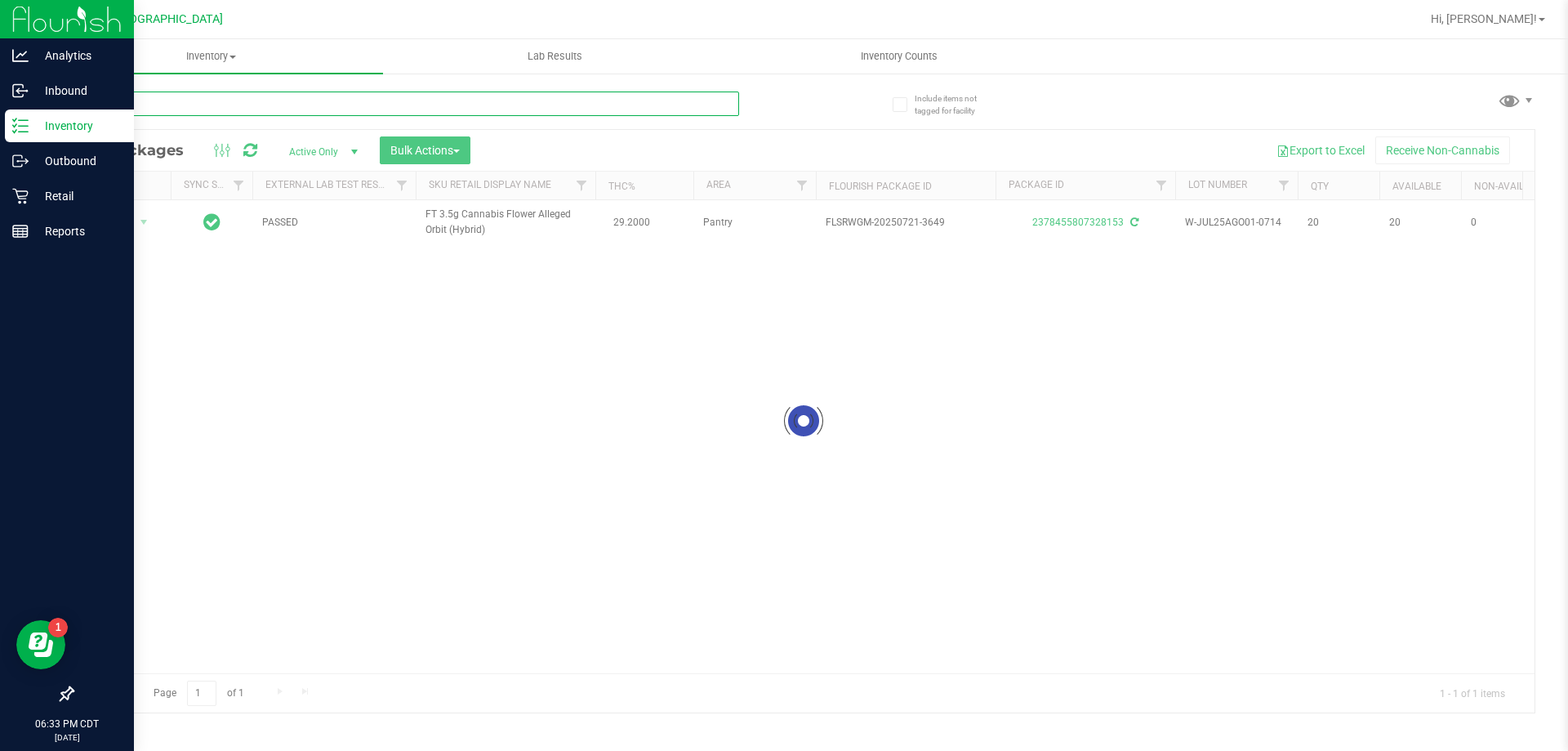
click at [703, 100] on input "text" at bounding box center [405, 104] width 667 height 25
type input "6571541680988927"
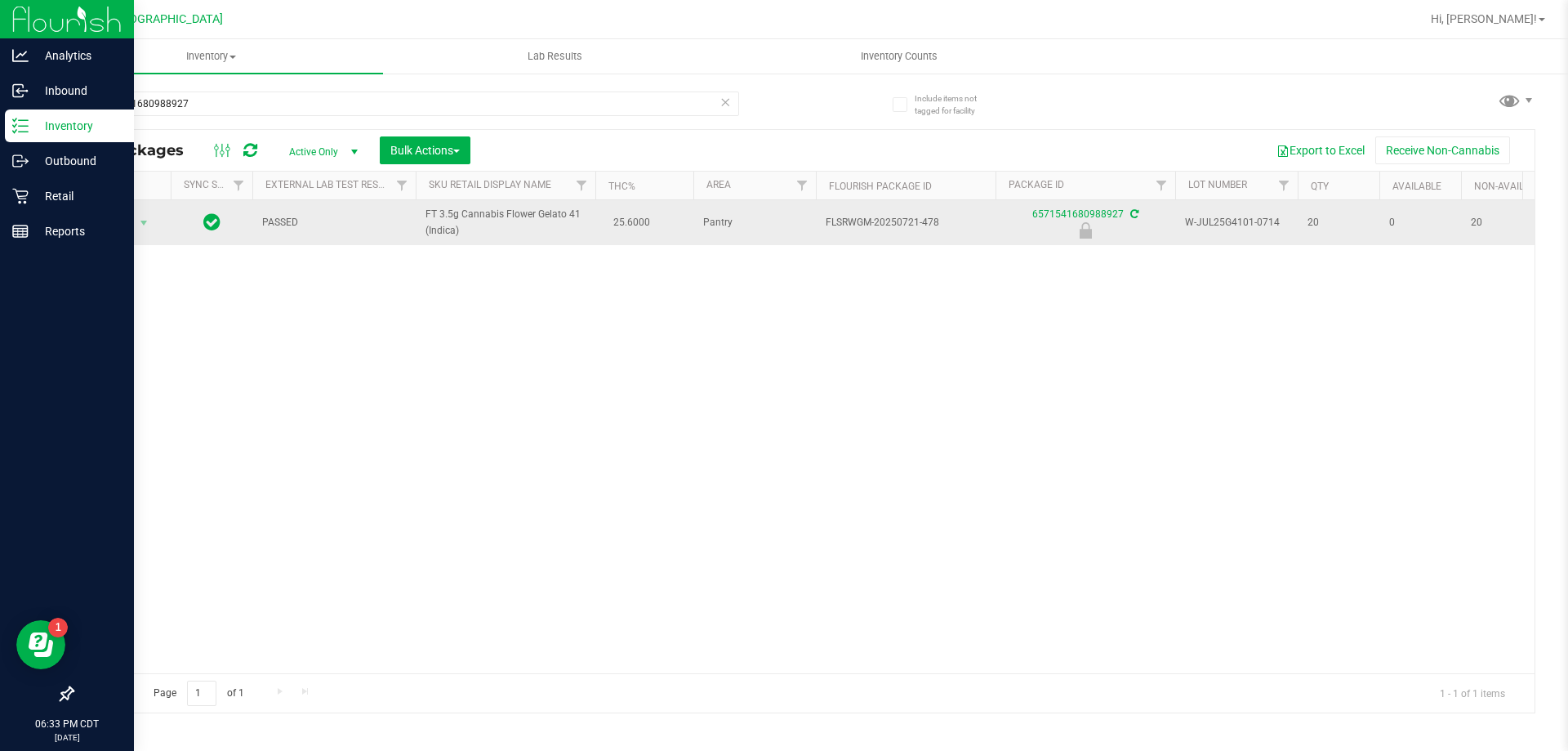
click at [113, 234] on td "Action Action Edit attributes Global inventory Locate package Package audit log…" at bounding box center [121, 222] width 98 height 45
click at [99, 227] on span "Action" at bounding box center [111, 223] width 44 height 23
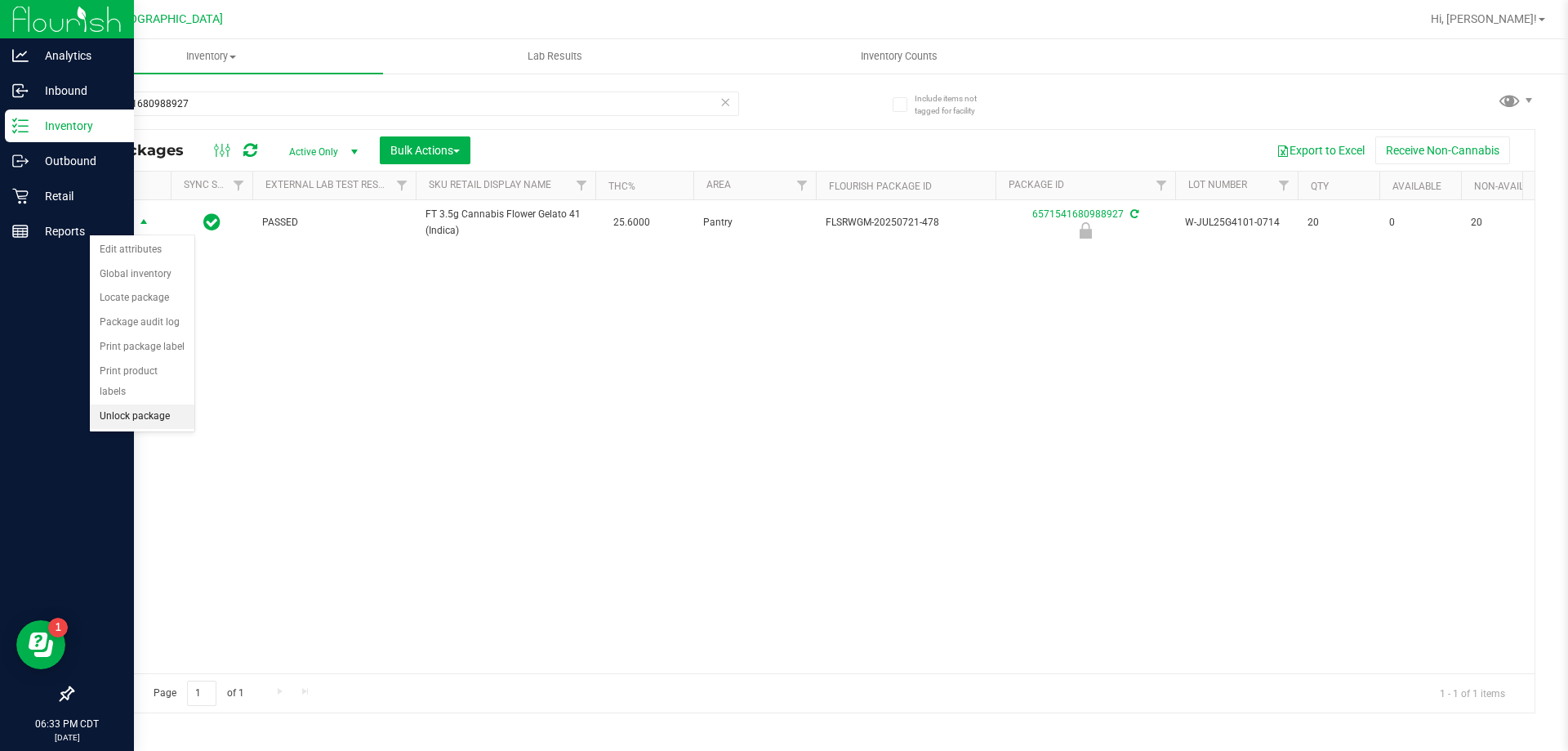
click at [132, 405] on li "Unlock package" at bounding box center [141, 417] width 104 height 25
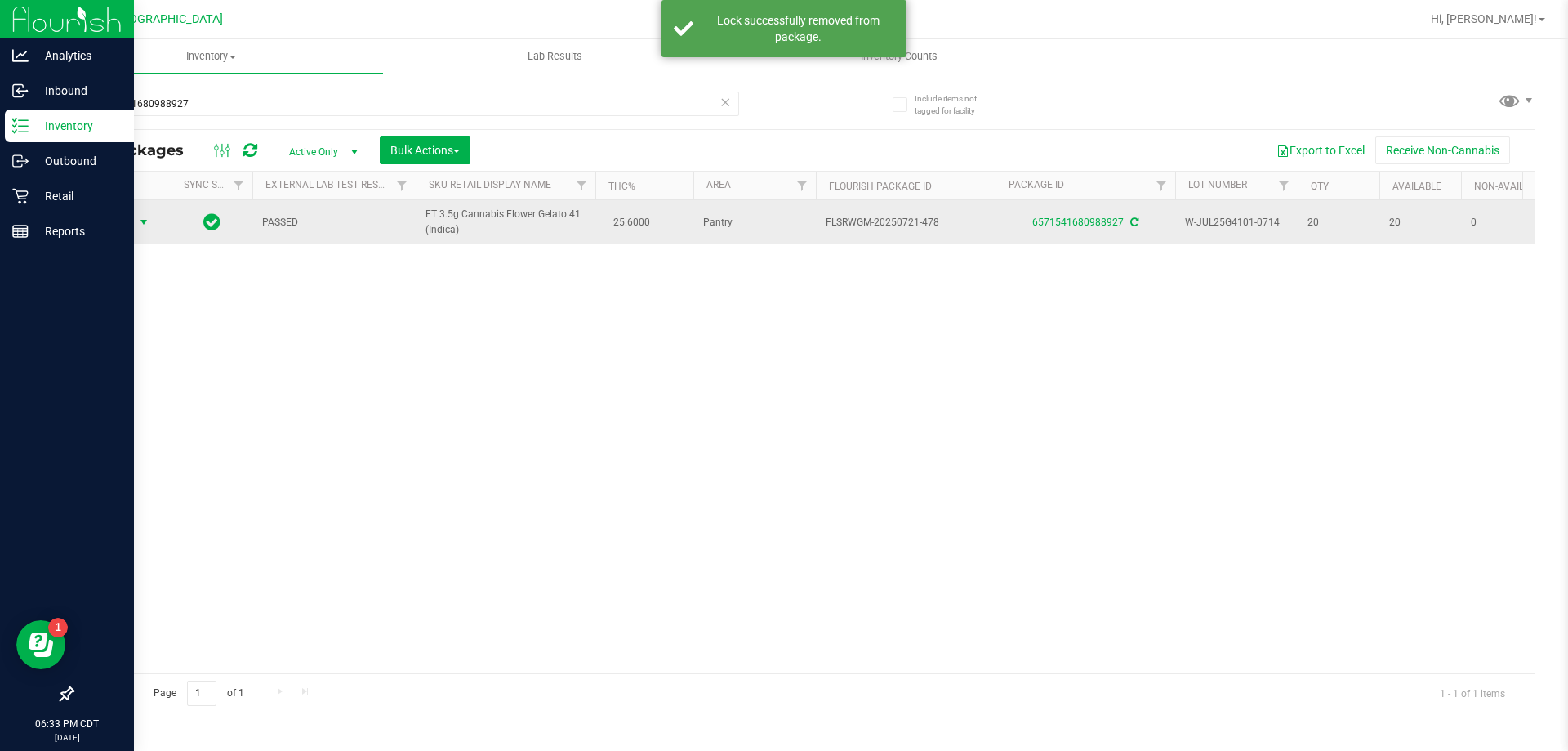
click at [127, 220] on span "Action" at bounding box center [111, 222] width 44 height 23
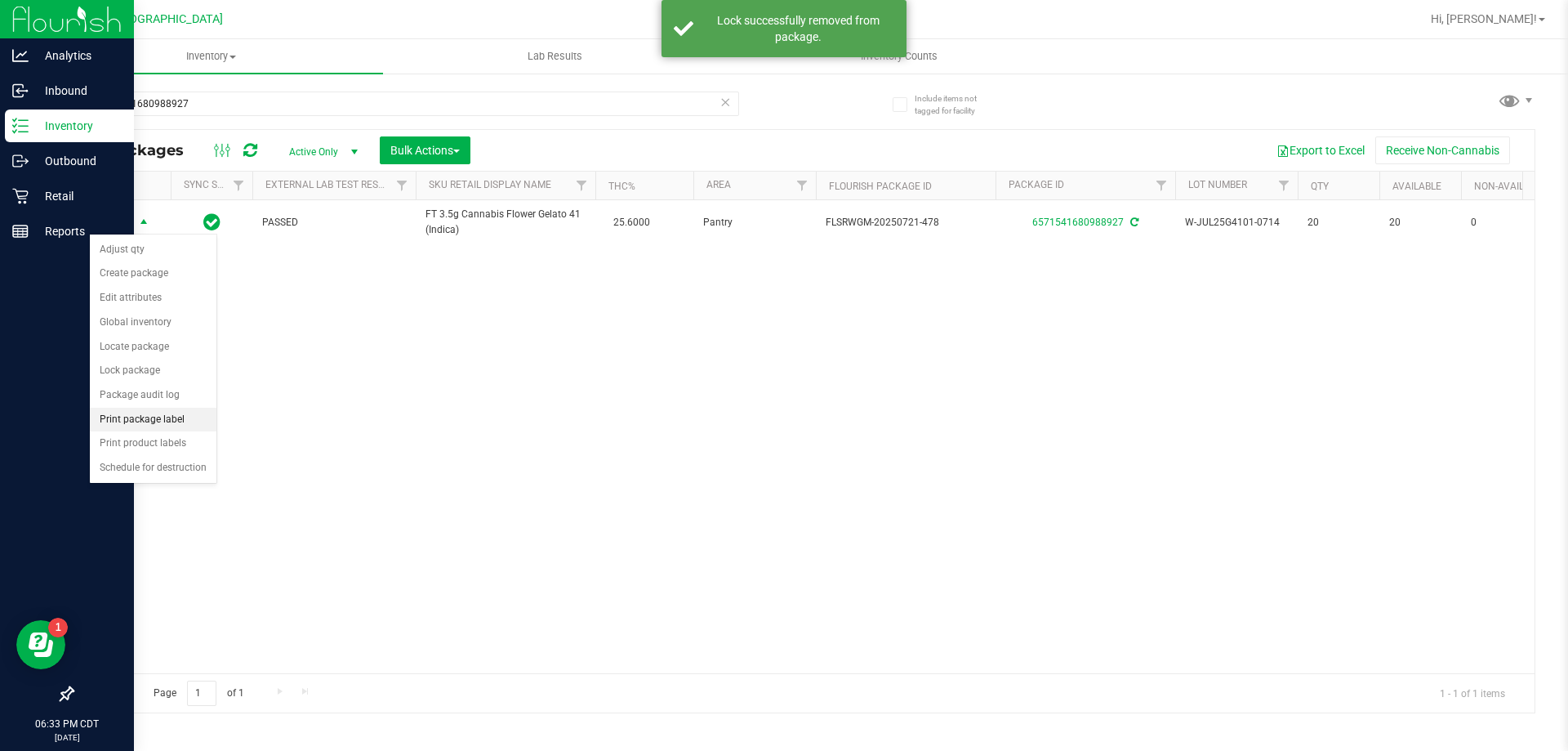
click at [145, 421] on li "Print package label" at bounding box center [153, 420] width 127 height 25
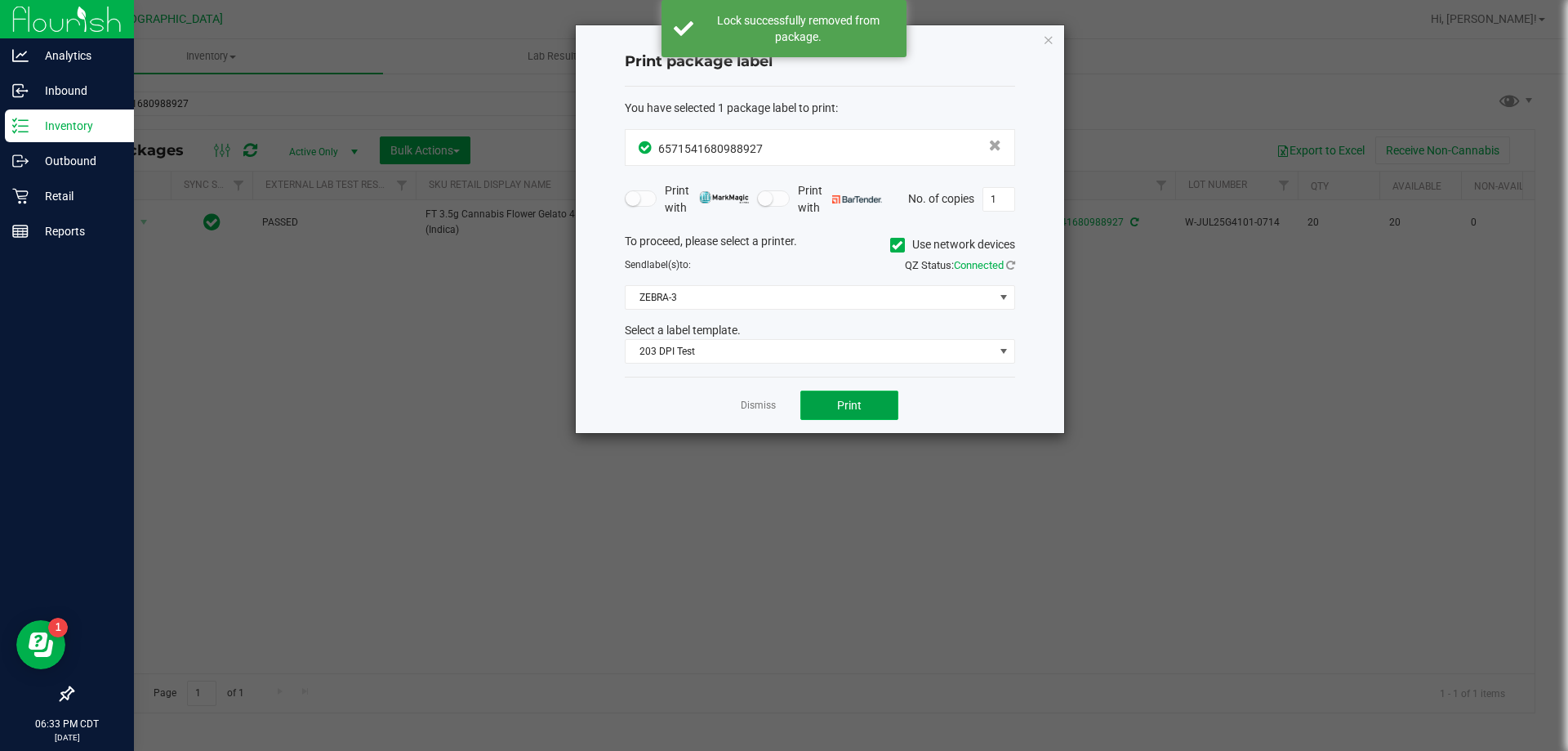
click at [847, 406] on span "Print" at bounding box center [849, 406] width 25 height 13
click at [746, 407] on link "Dismiss" at bounding box center [758, 406] width 35 height 14
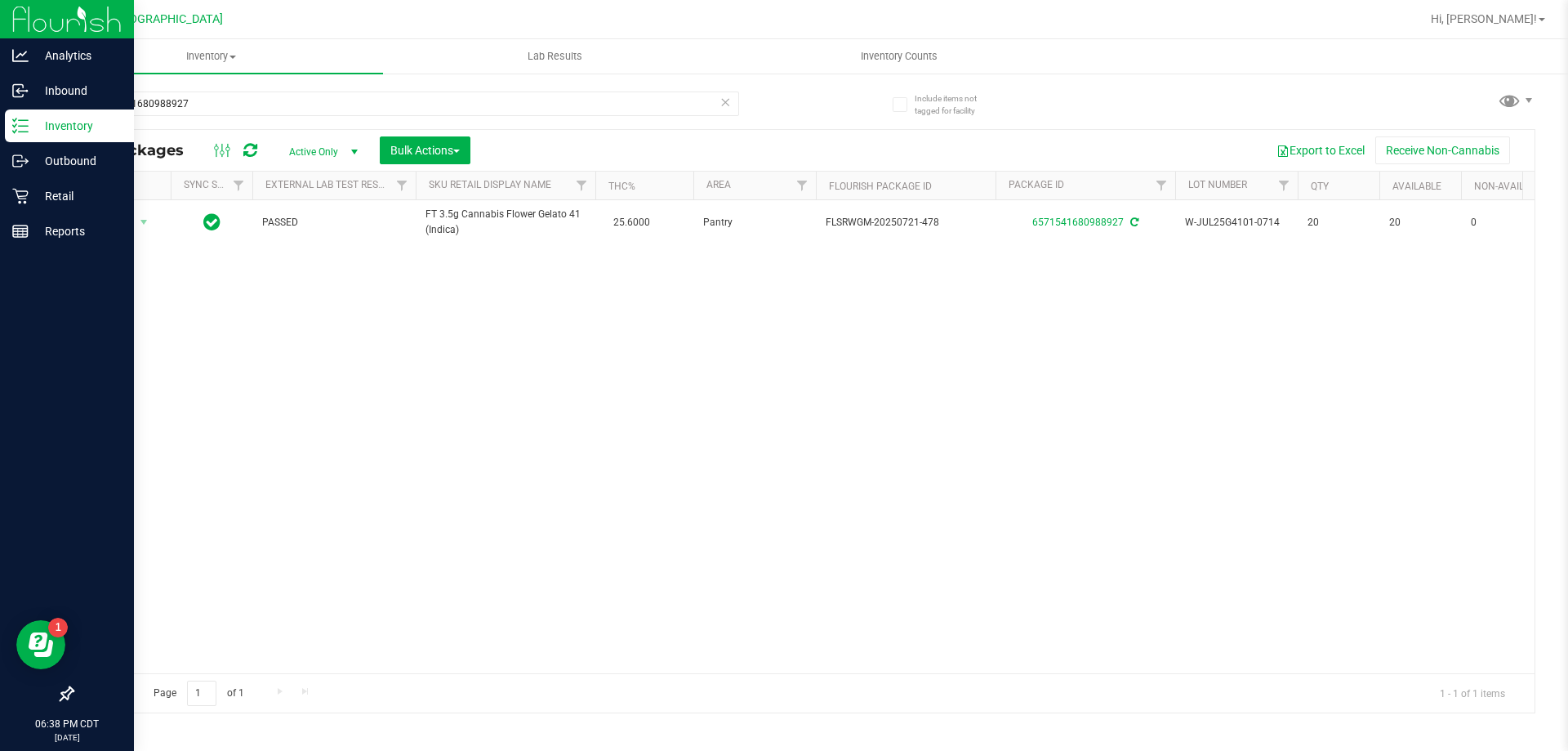
click at [409, 364] on div "Action Action Adjust qty Create package Edit attributes Global inventory Locate…" at bounding box center [803, 436] width 1461 height 473
click at [1488, 24] on span "Hi, [PERSON_NAME]!" at bounding box center [1483, 19] width 106 height 13
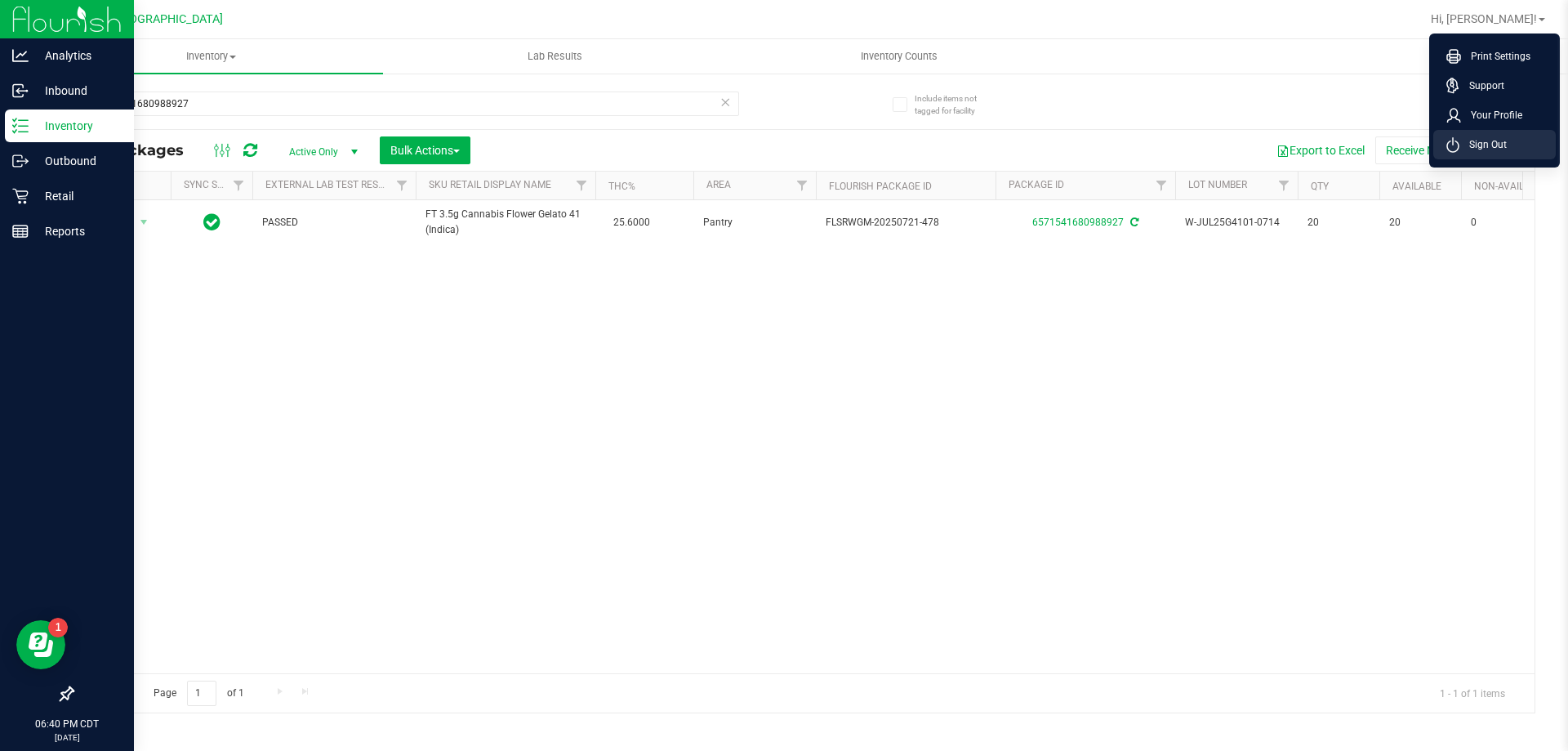
click at [1477, 146] on span "Sign Out" at bounding box center [1482, 145] width 48 height 16
